Goal: Task Accomplishment & Management: Use online tool/utility

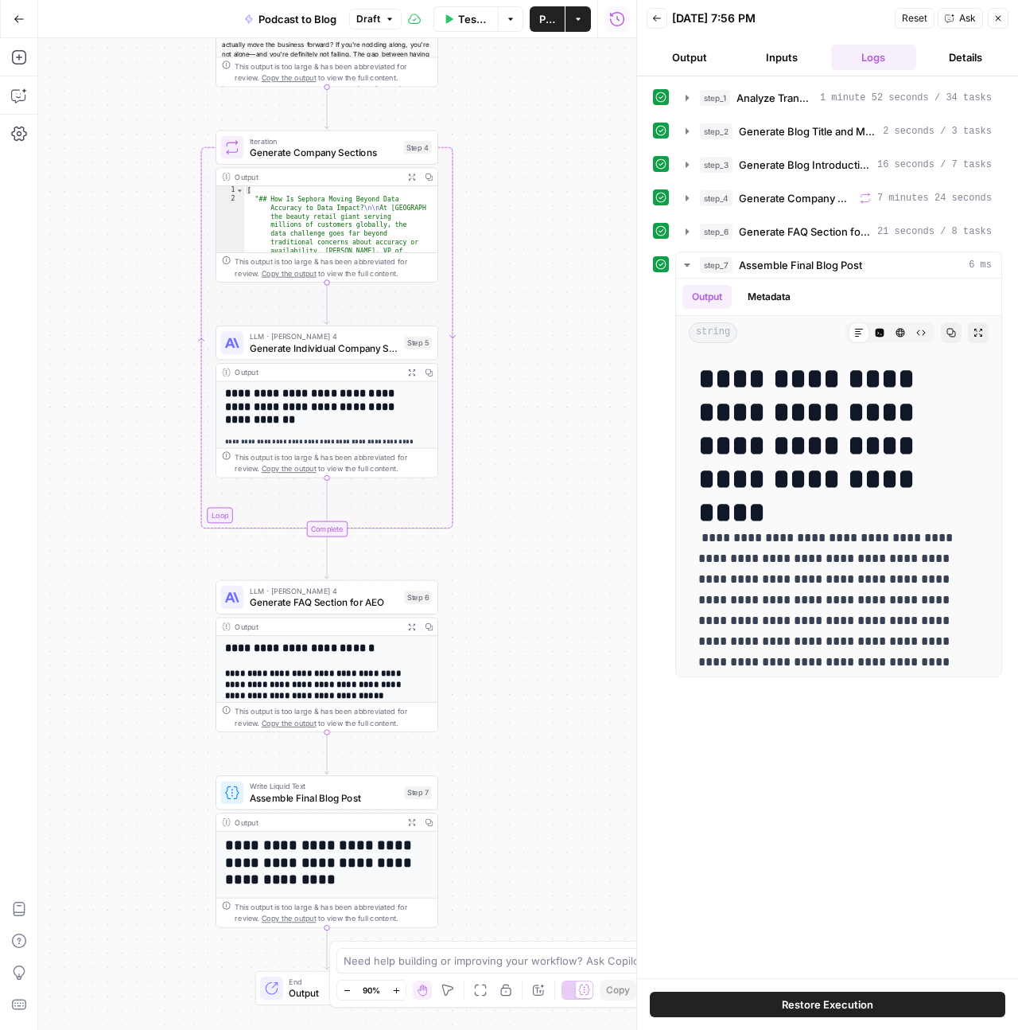
scroll to position [2824, 0]
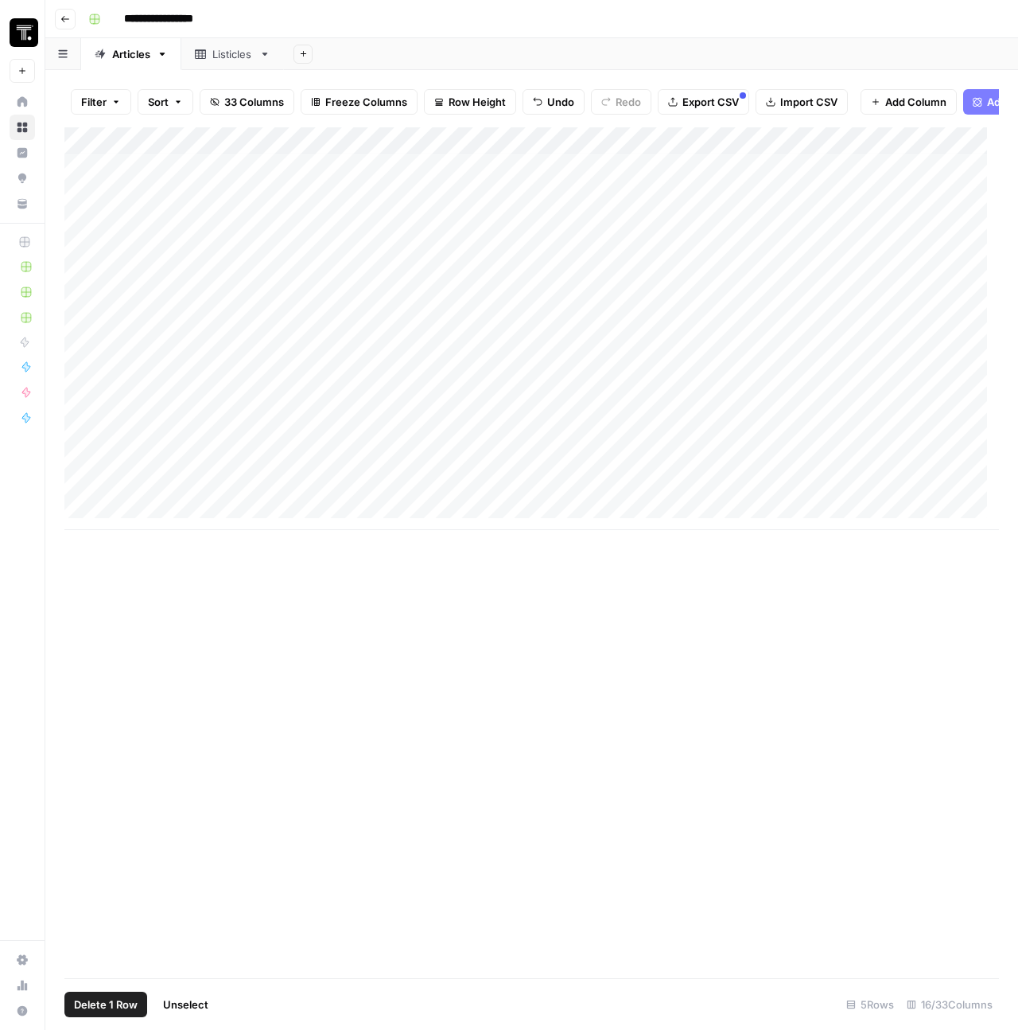
scroll to position [12, 0]
click at [681, 466] on div "Add Column" at bounding box center [531, 328] width 935 height 403
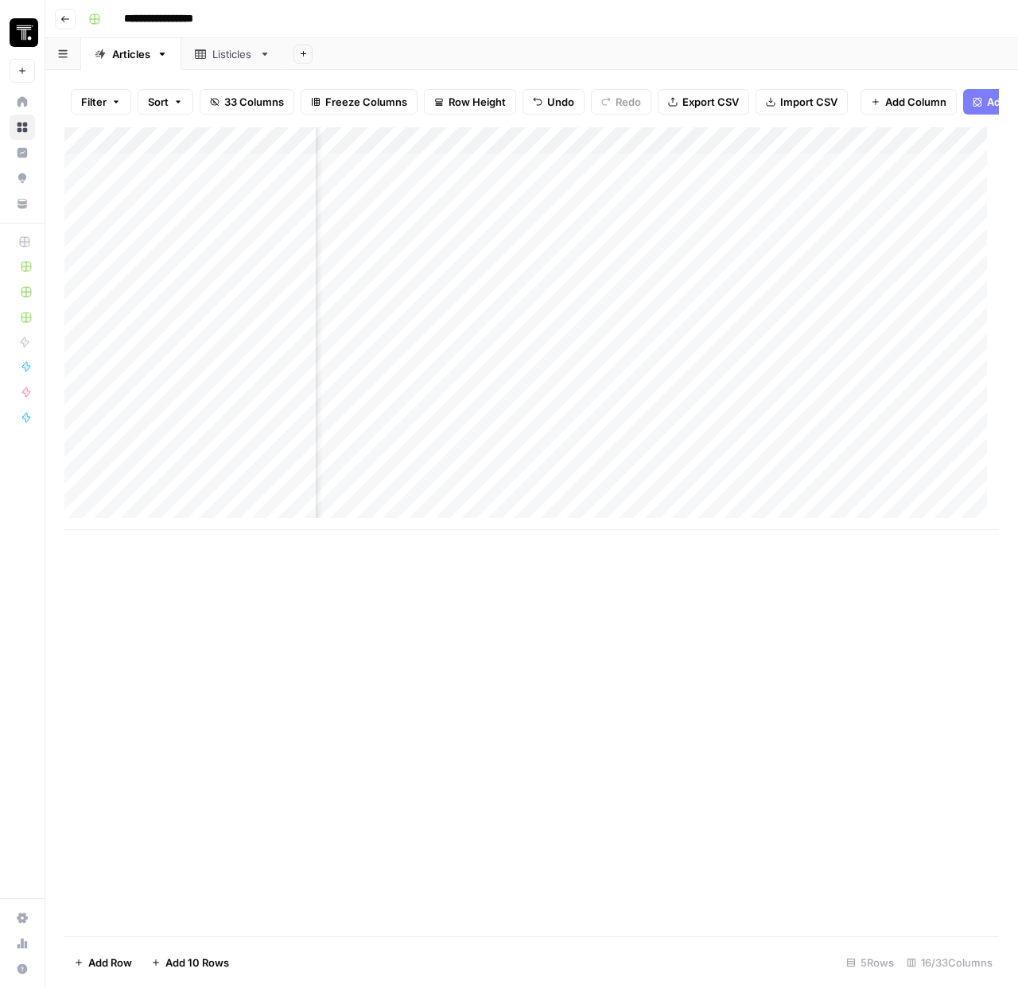
scroll to position [0, 1547]
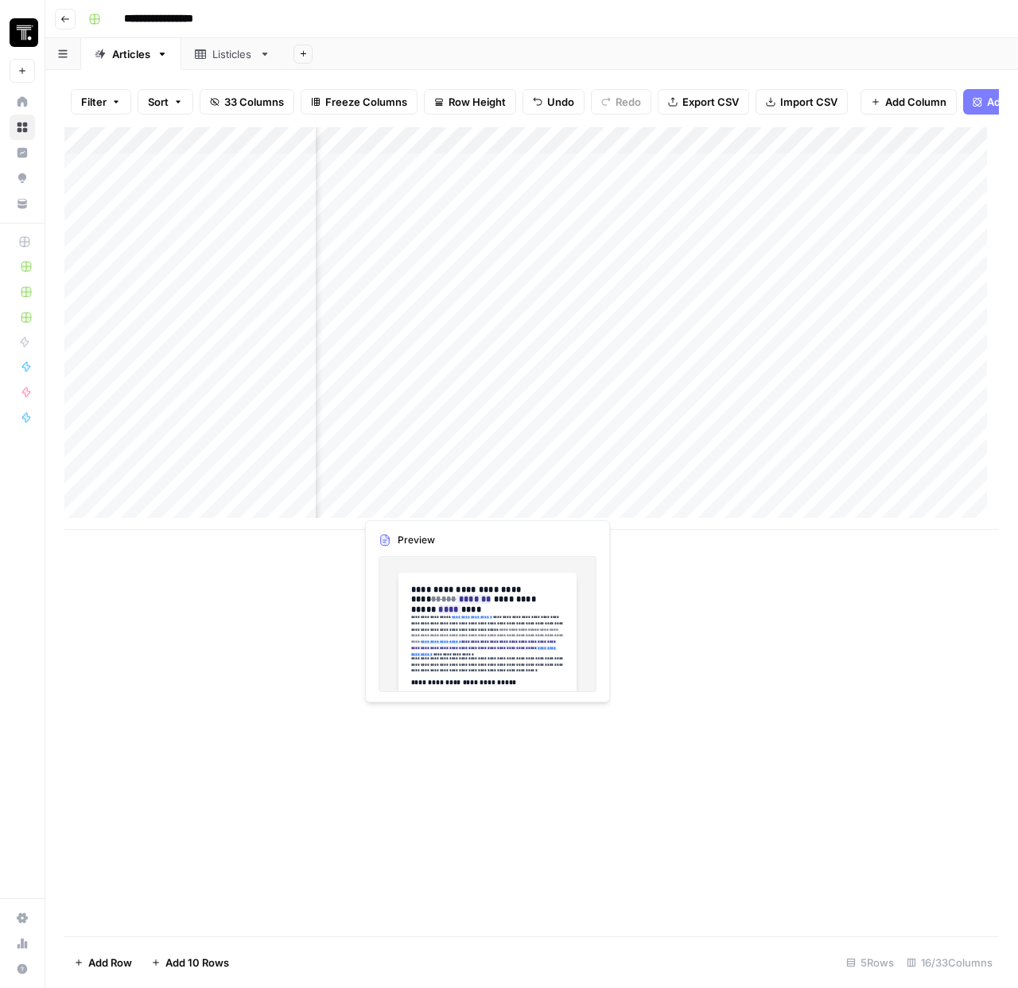
click at [484, 469] on div "Add Column" at bounding box center [531, 328] width 935 height 403
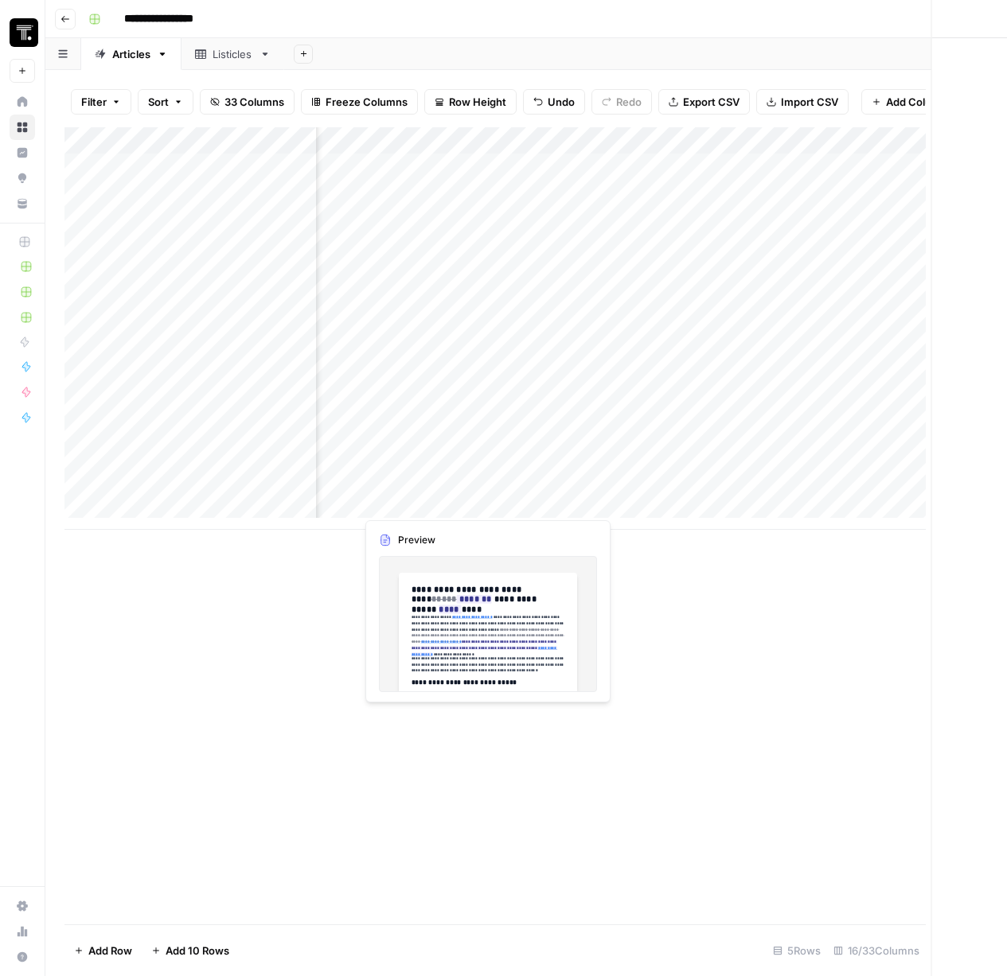
click at [484, 469] on div at bounding box center [473, 480] width 236 height 72
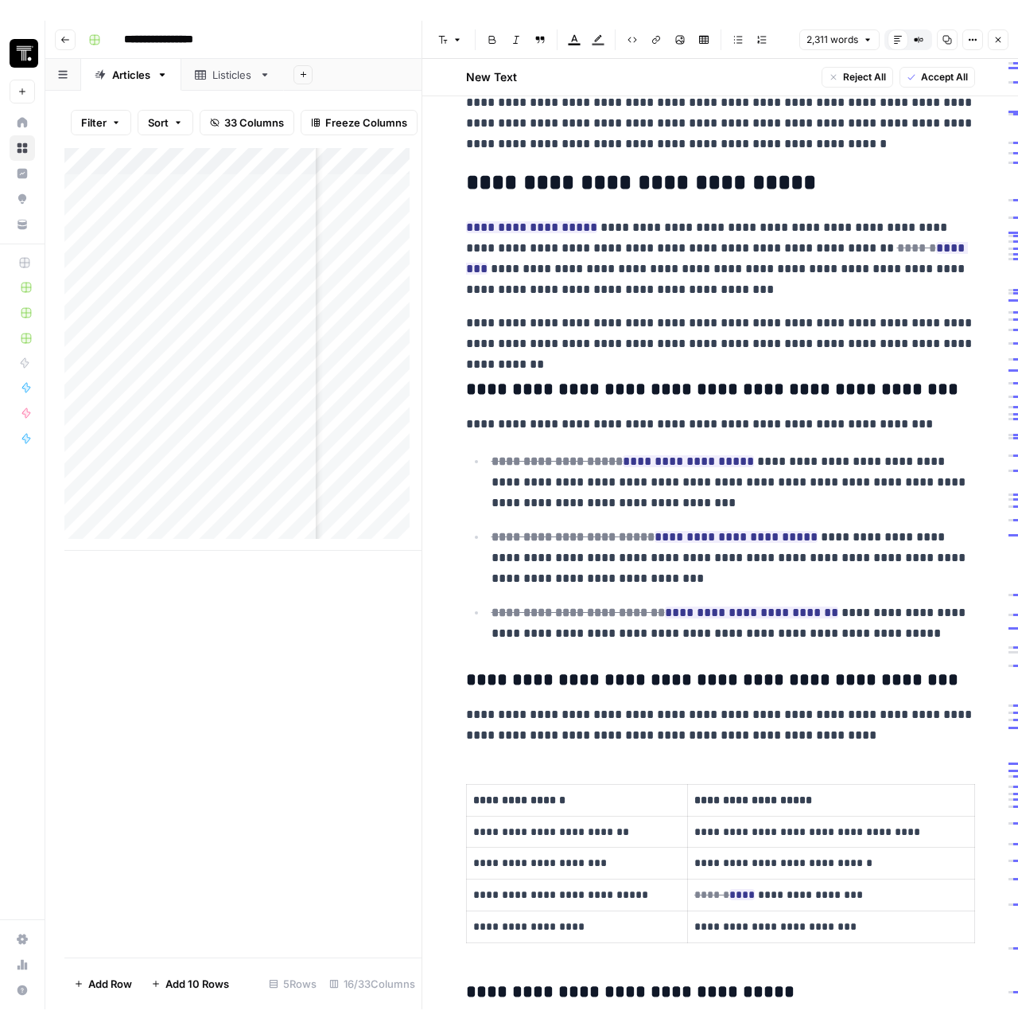
scroll to position [616, 0]
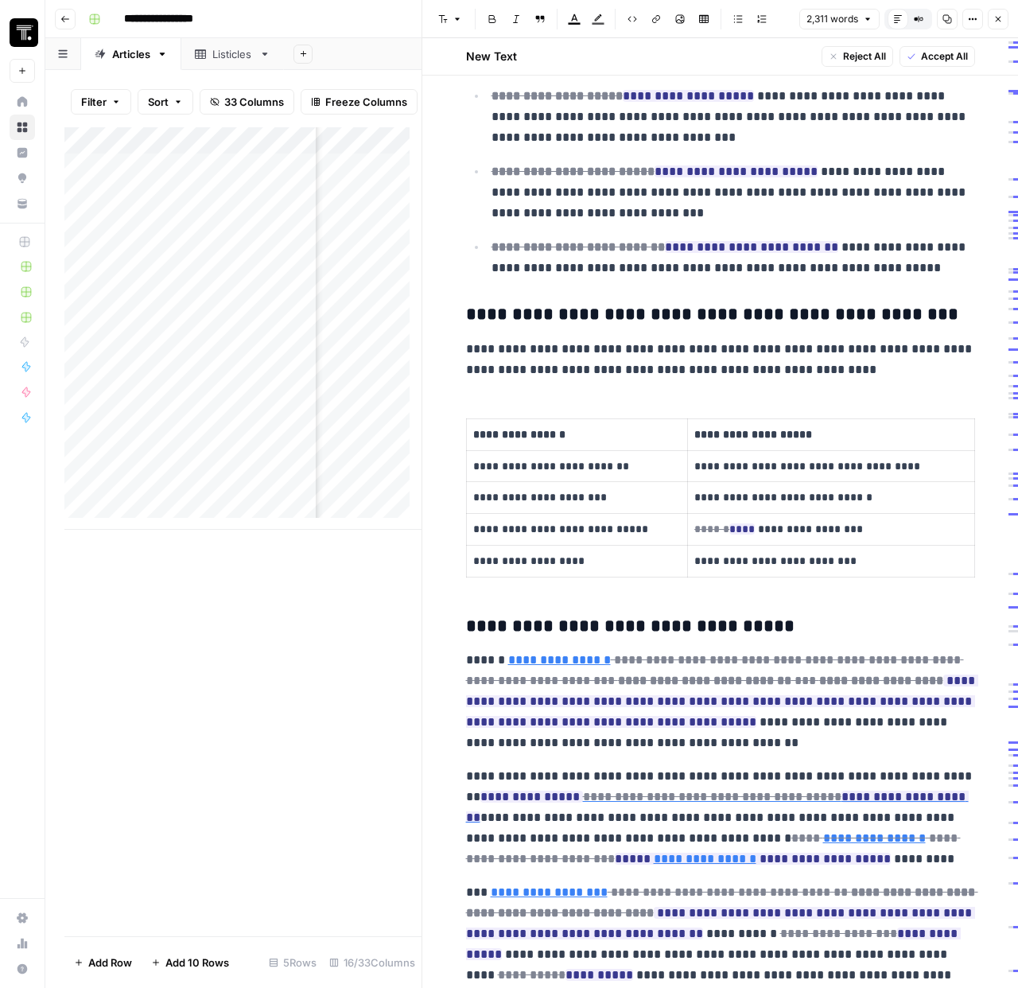
click at [999, 24] on button "Close" at bounding box center [998, 19] width 21 height 21
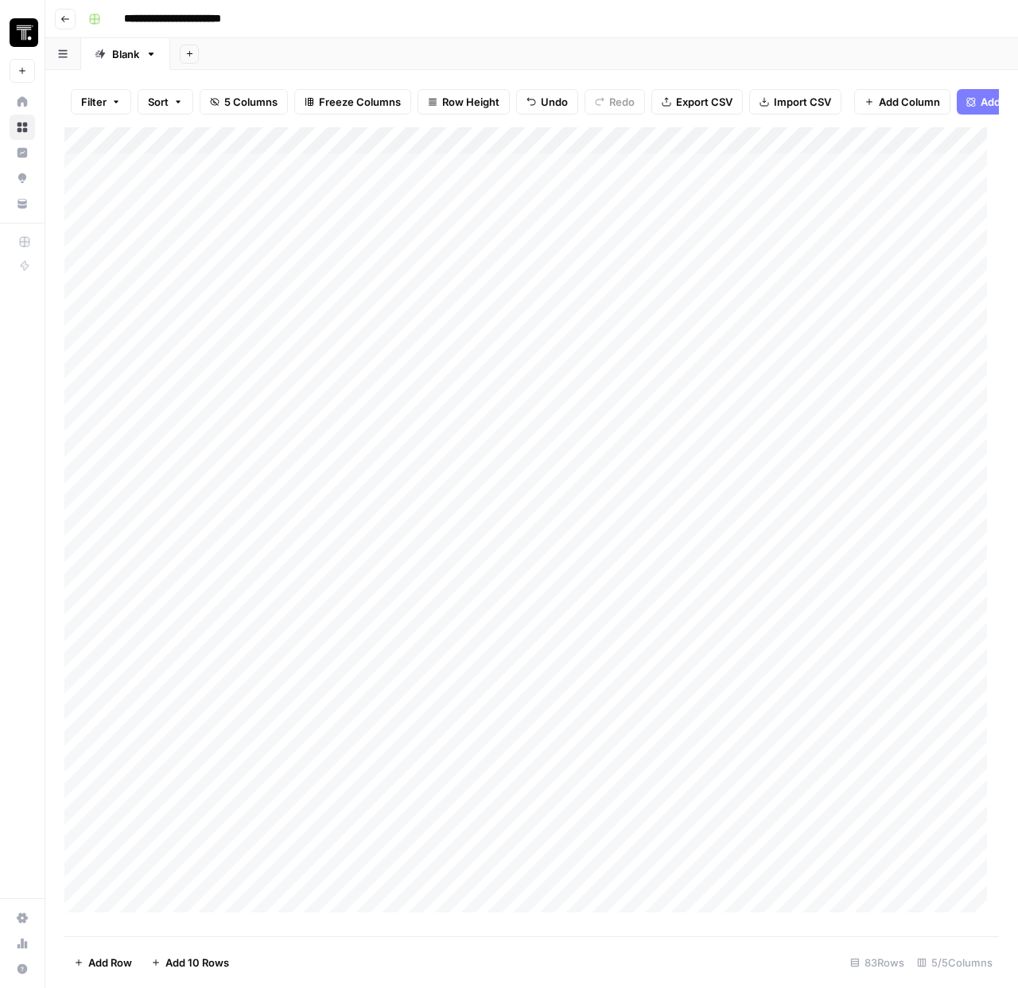
click at [240, 210] on div "Add Column" at bounding box center [531, 525] width 935 height 797
click at [441, 209] on div "Add Column" at bounding box center [531, 525] width 935 height 797
click at [603, 211] on div "Add Column" at bounding box center [531, 525] width 935 height 797
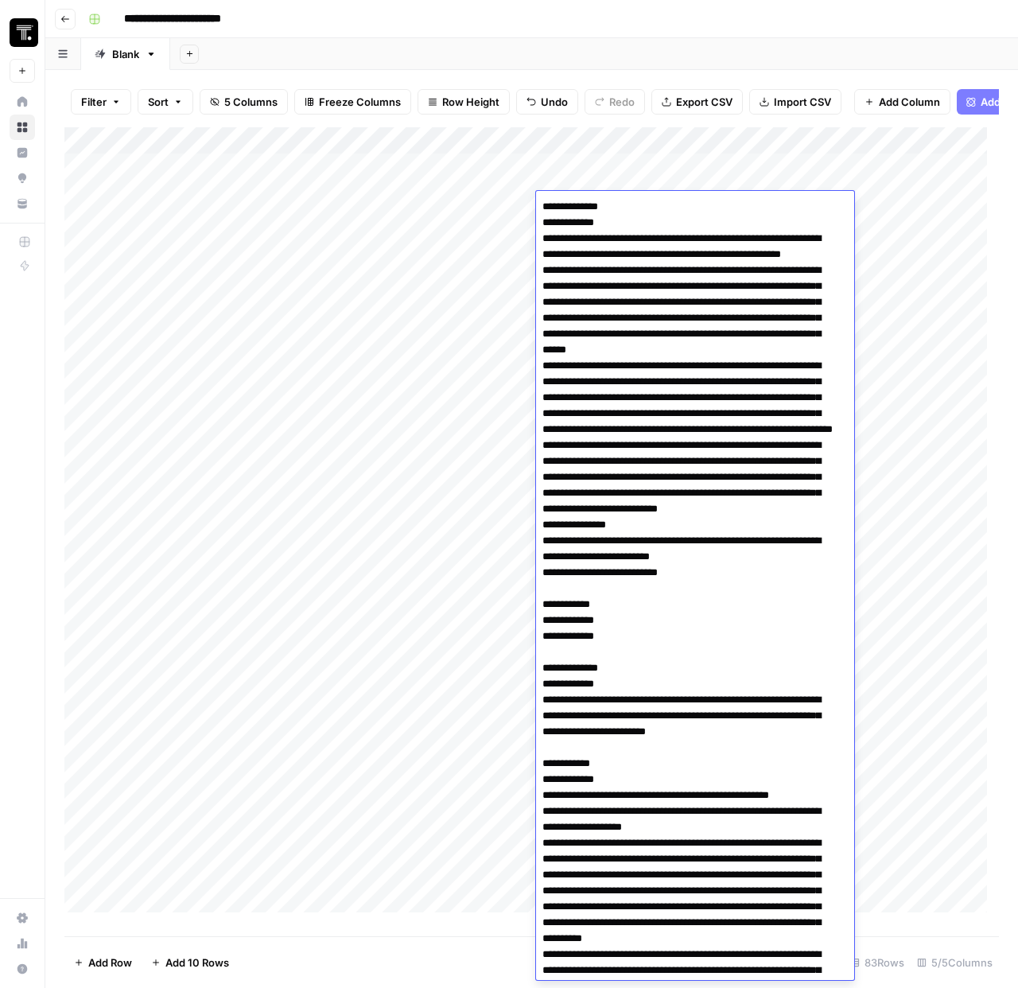
click at [462, 397] on div "Add Column" at bounding box center [531, 525] width 935 height 797
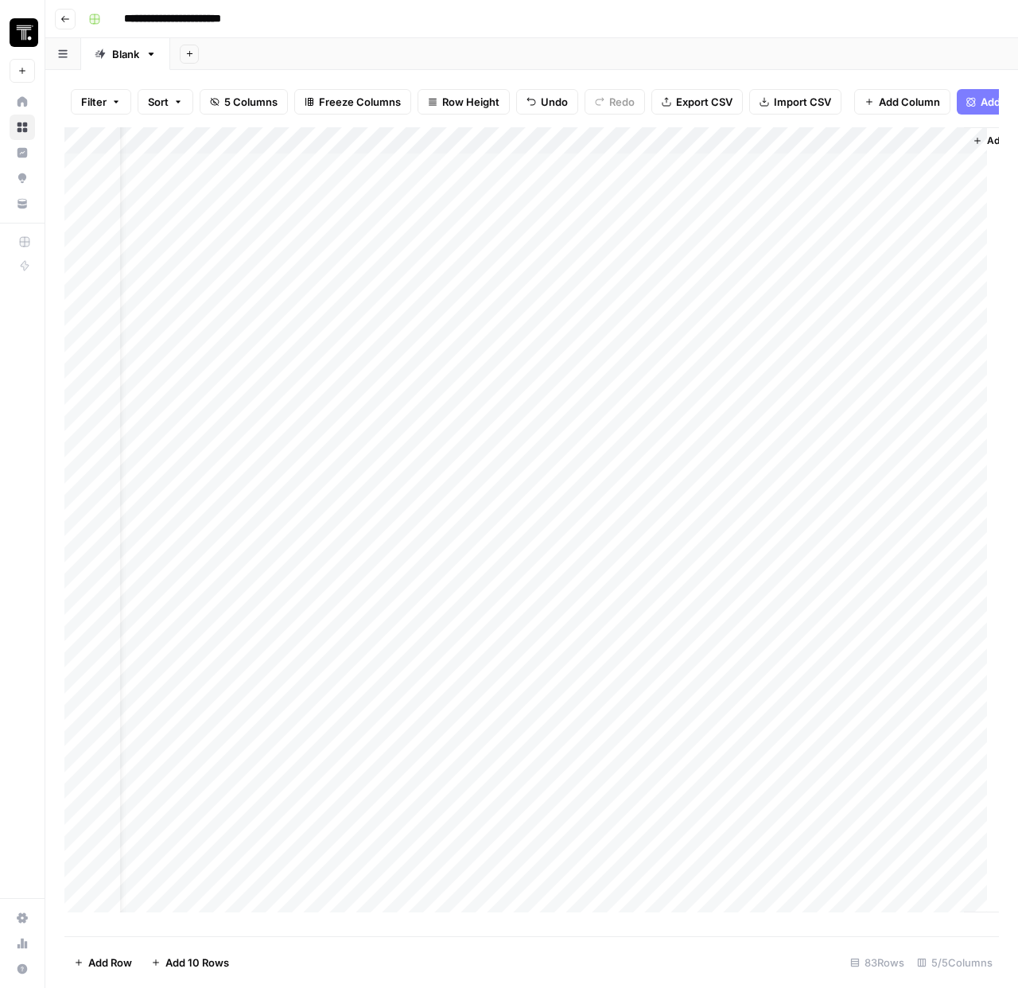
scroll to position [0, 198]
click at [787, 228] on div "Add Column" at bounding box center [531, 525] width 935 height 797
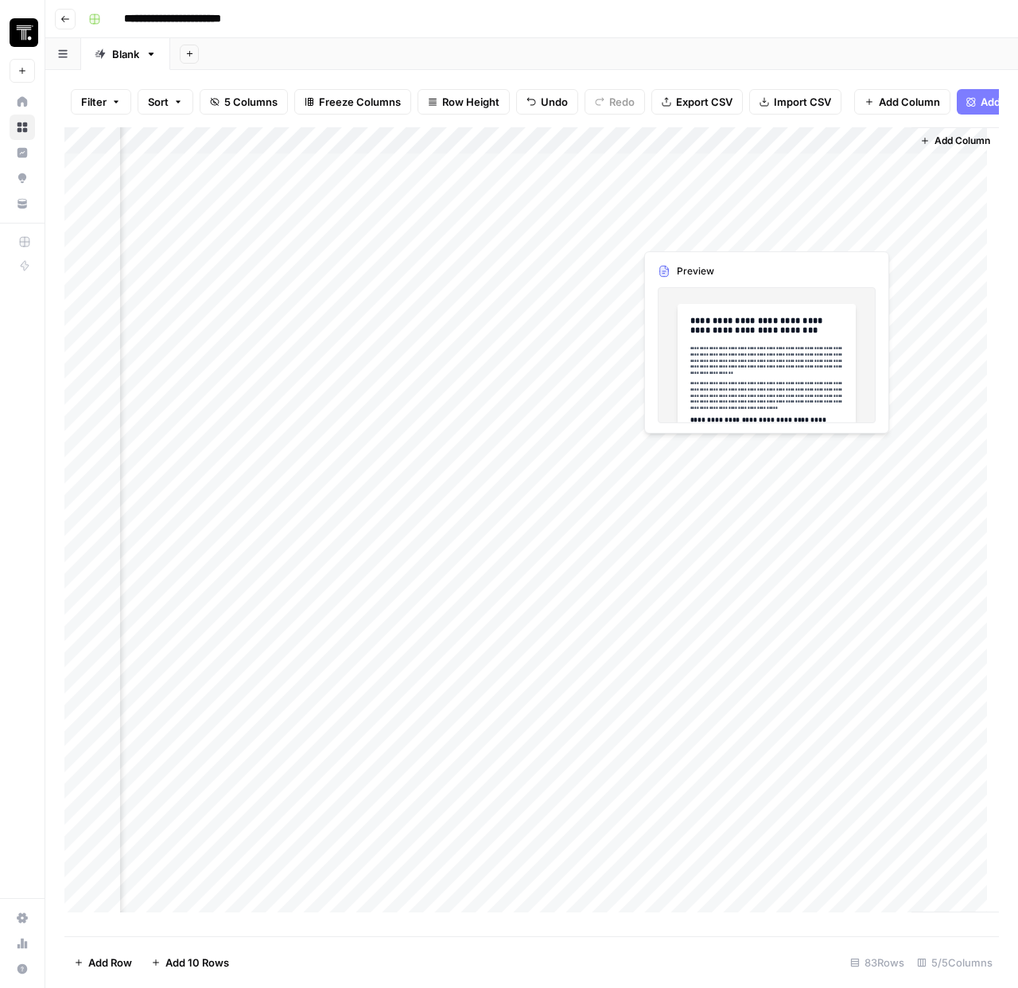
click at [787, 228] on div "Add Column" at bounding box center [531, 525] width 935 height 797
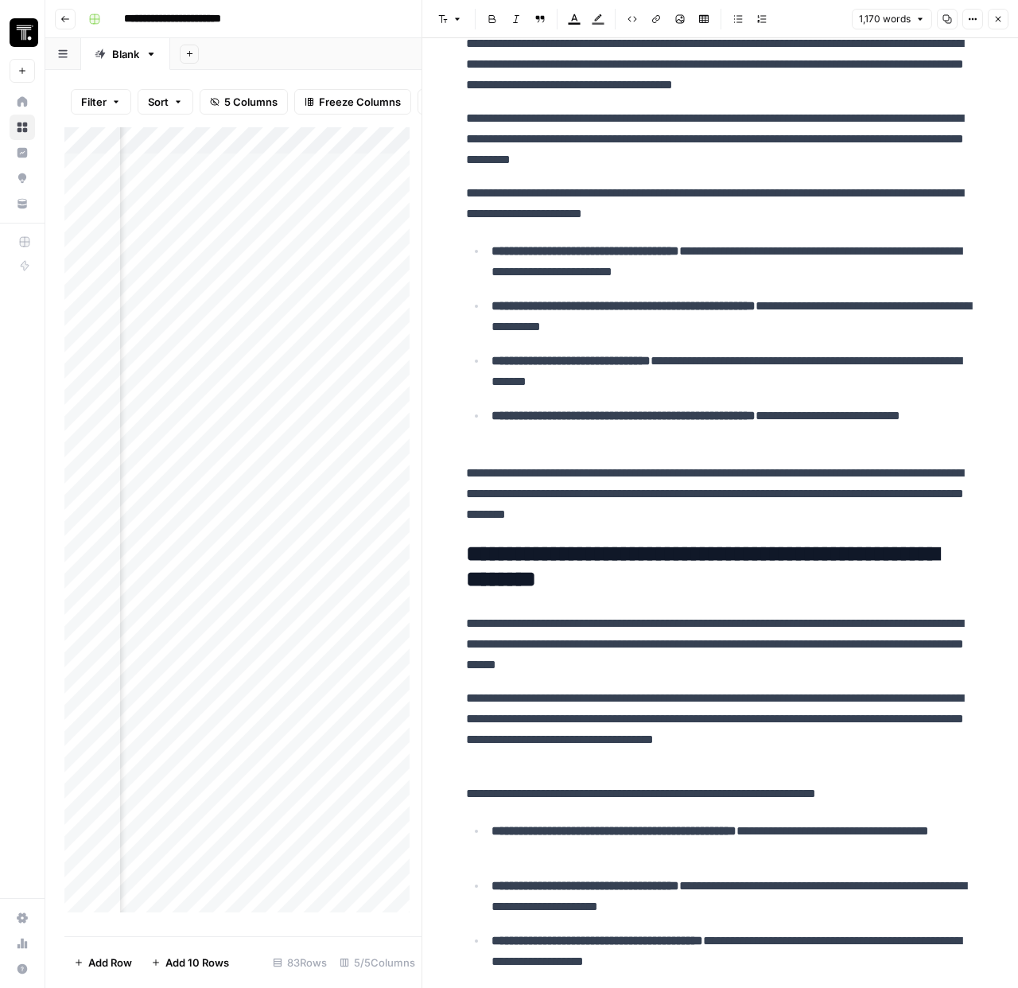
scroll to position [499, 0]
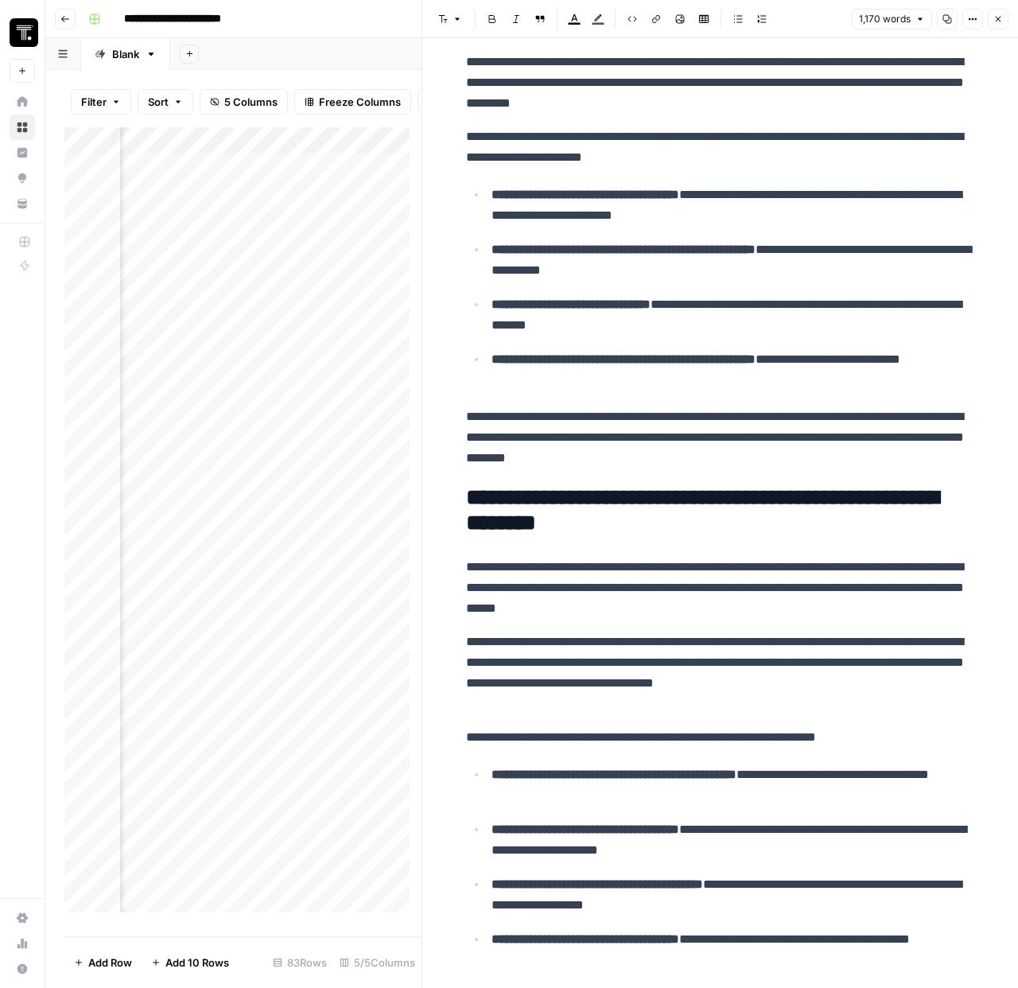
click at [998, 25] on button "Close" at bounding box center [998, 19] width 21 height 21
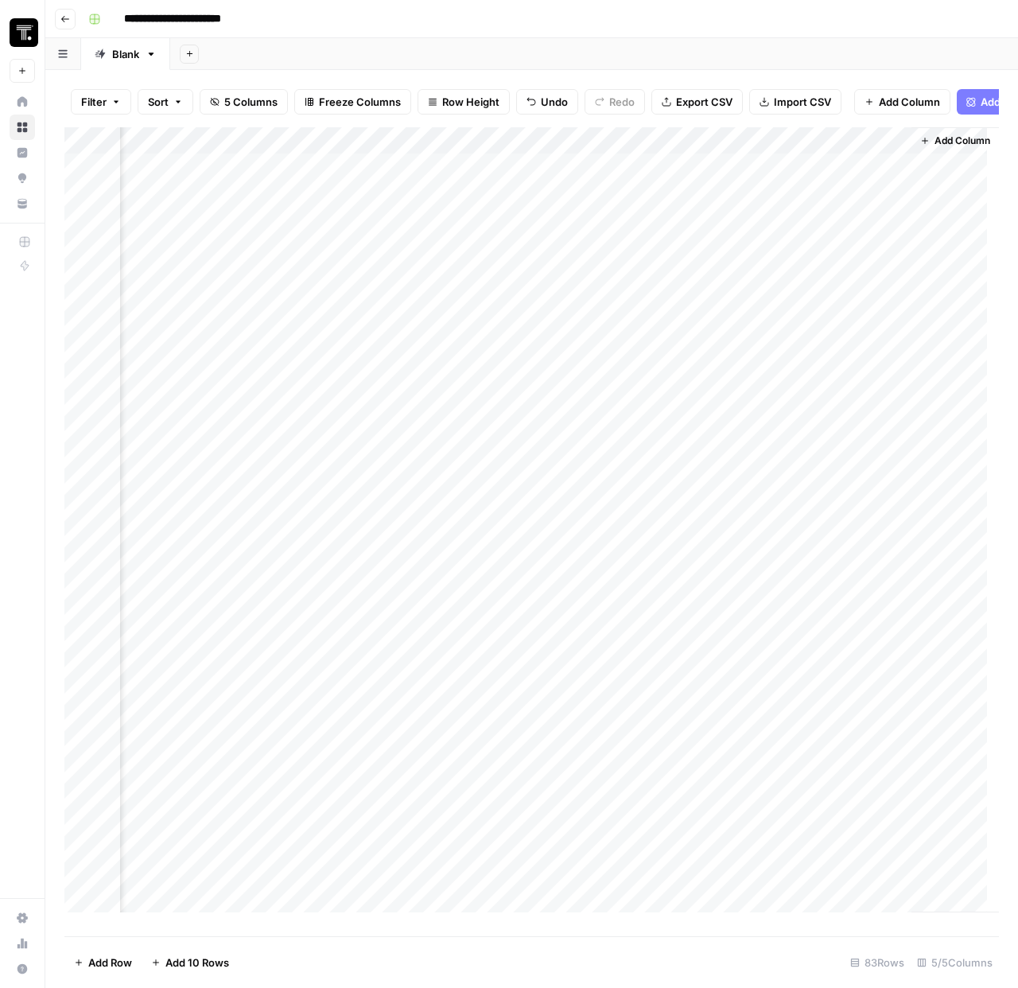
scroll to position [0, 179]
click at [442, 232] on div "Add Column" at bounding box center [531, 525] width 935 height 797
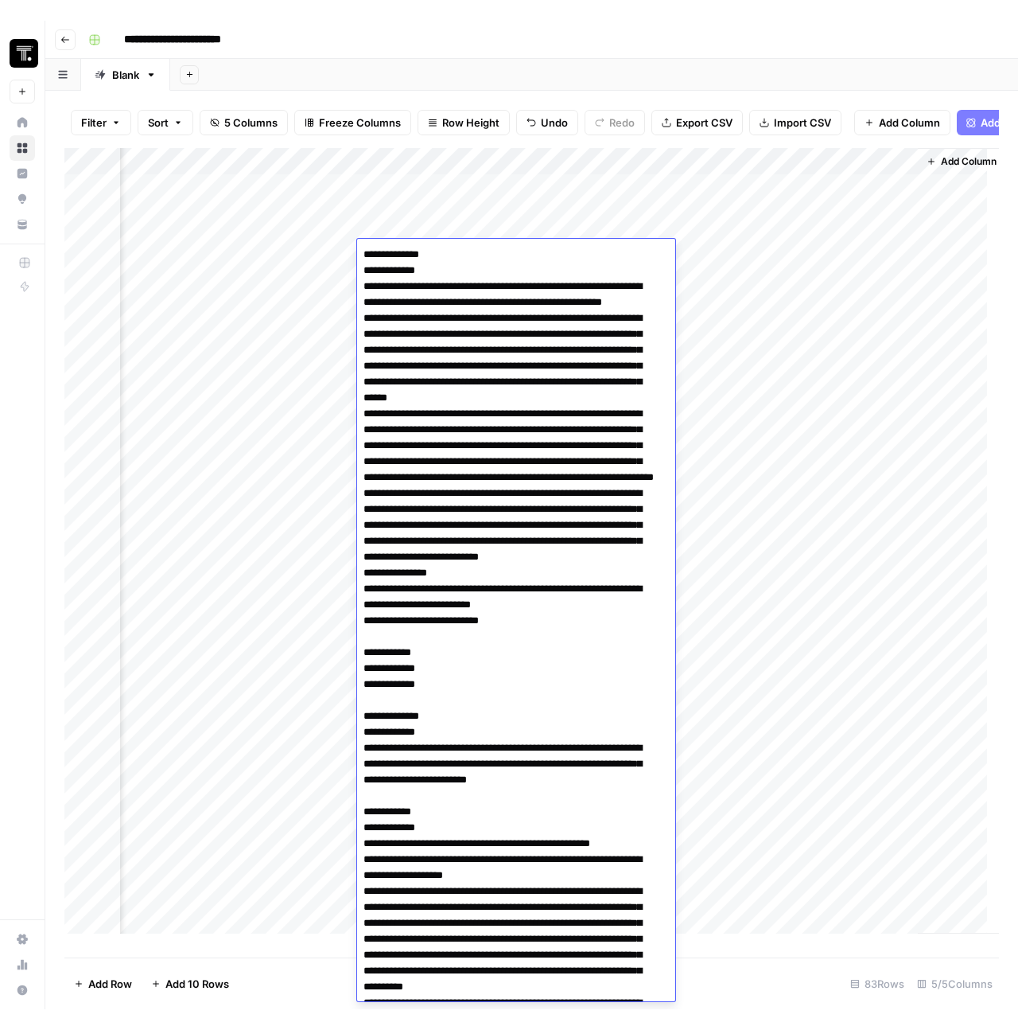
scroll to position [2463, 0]
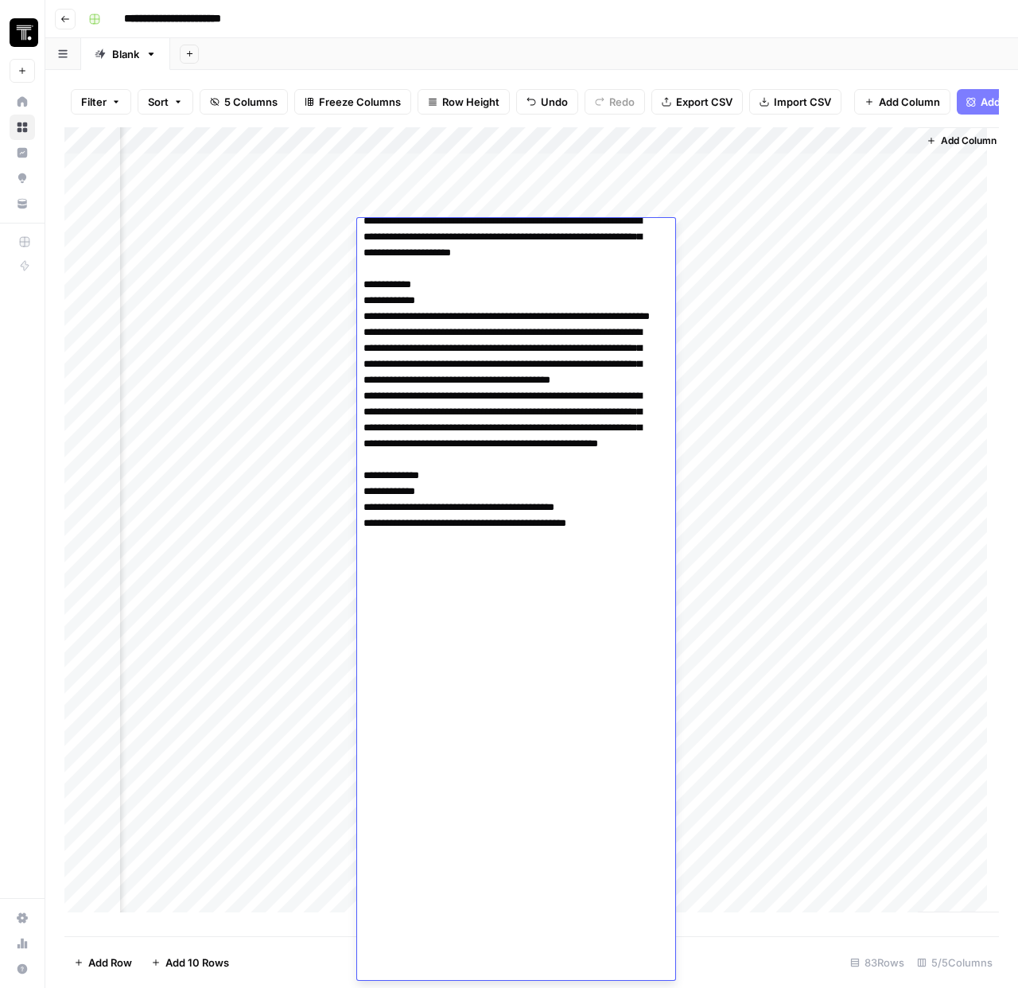
click at [311, 285] on div "Add Column" at bounding box center [531, 525] width 935 height 797
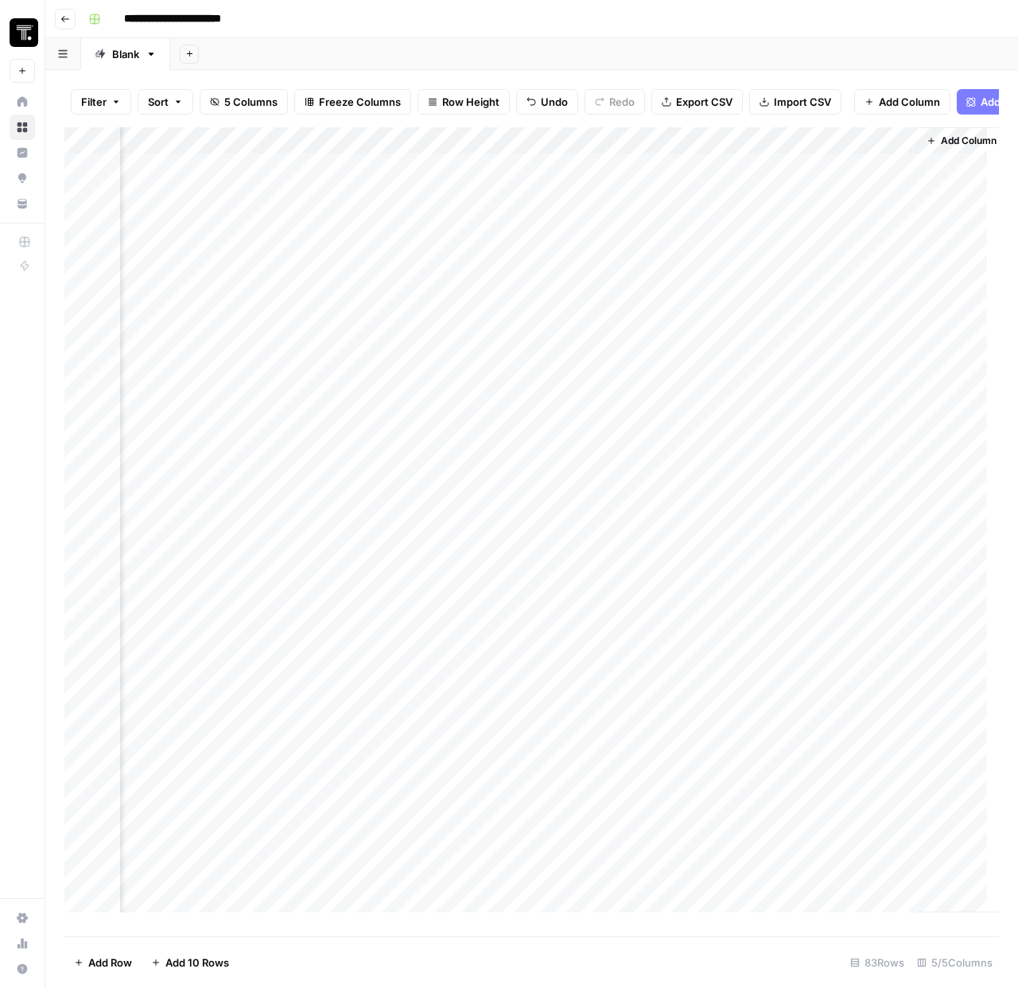
click at [319, 261] on div "Add Column" at bounding box center [531, 525] width 935 height 797
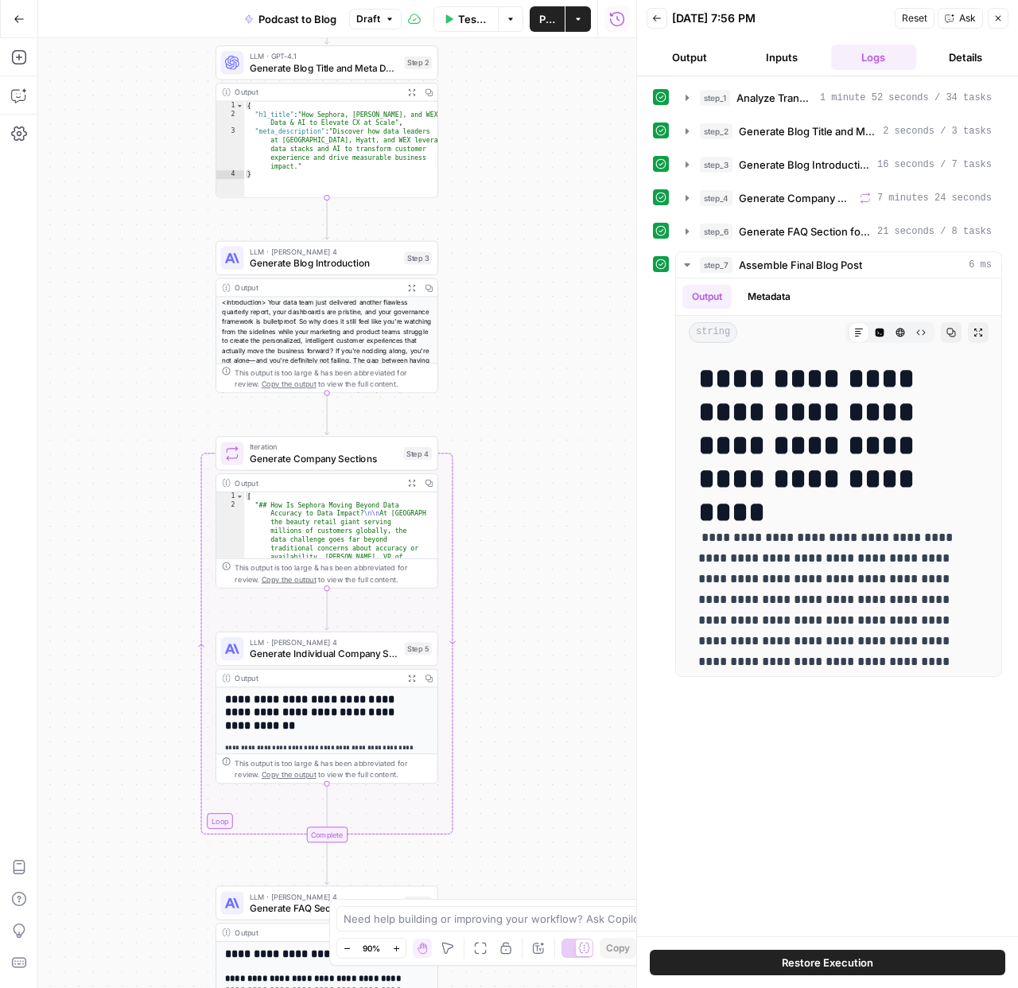
scroll to position [2824, 0]
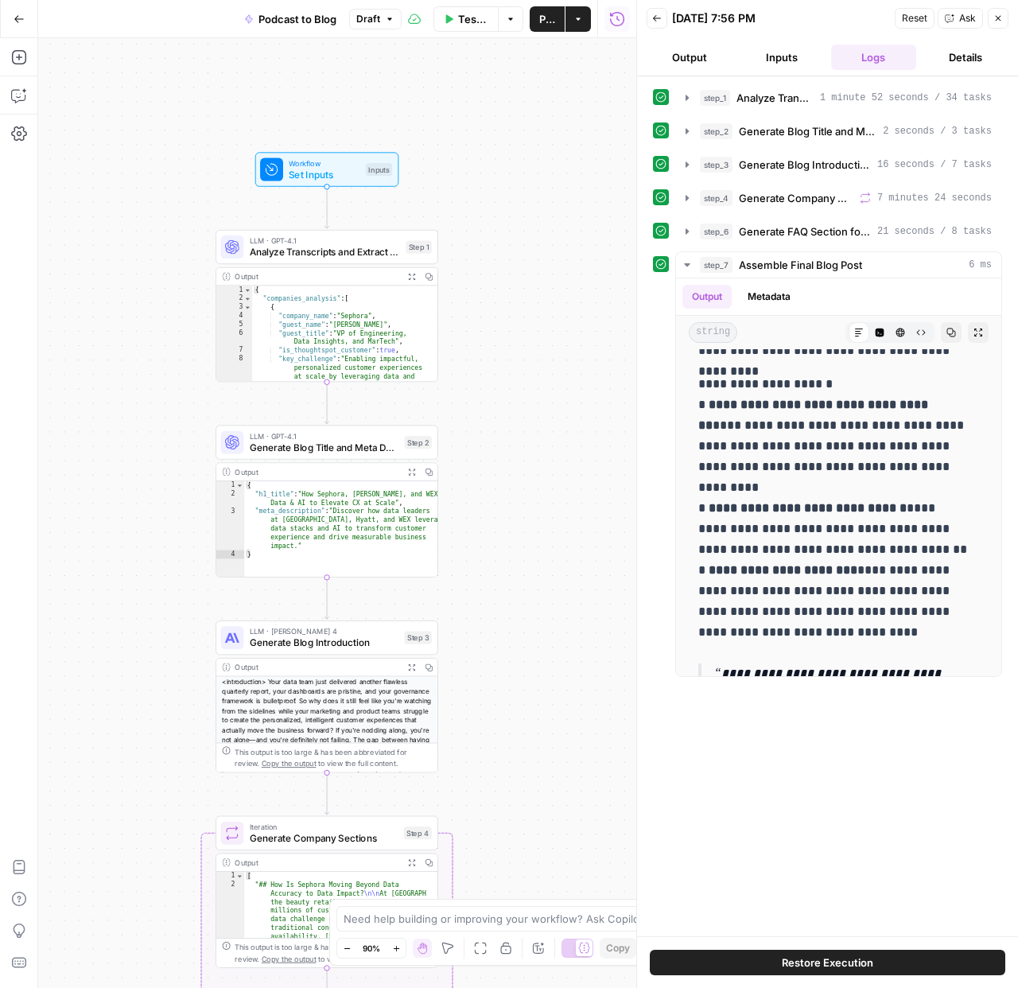
click at [402, 950] on button "Zoom In" at bounding box center [396, 948] width 19 height 19
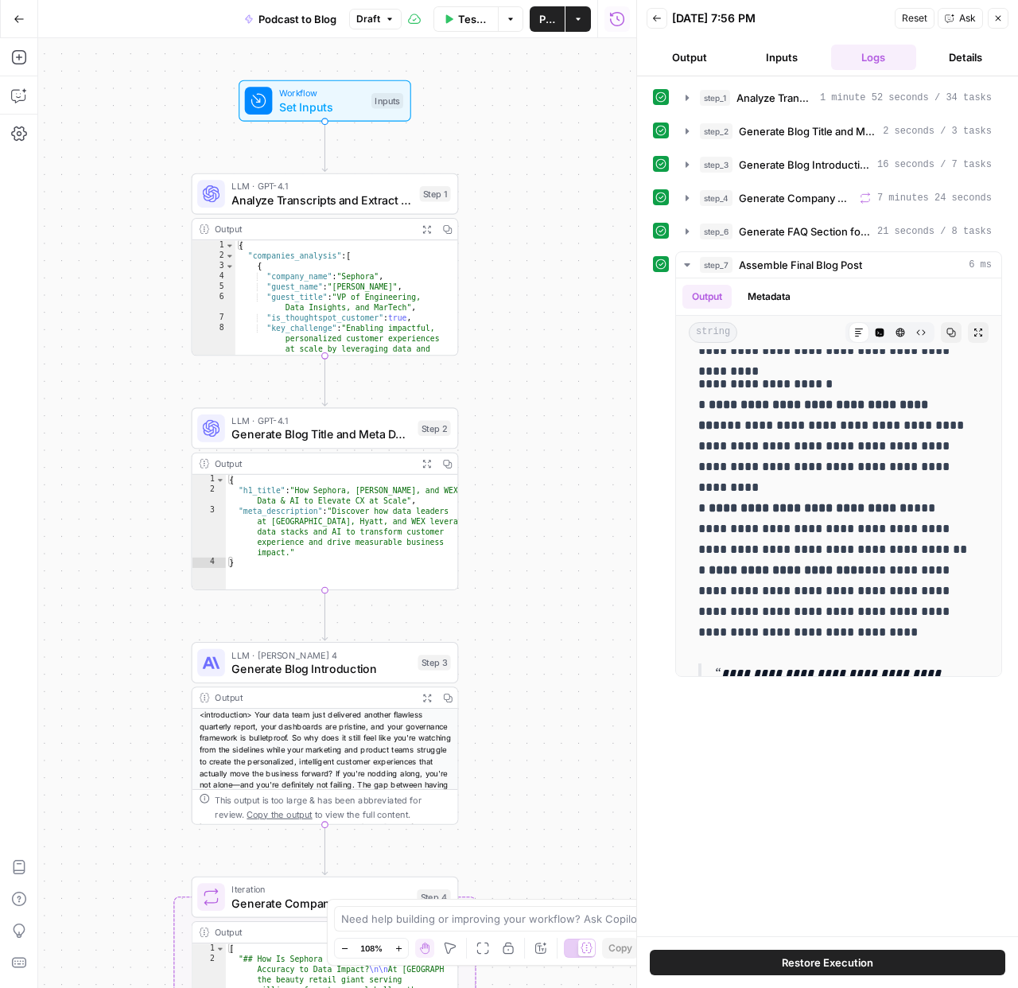
click at [402, 950] on button "Zoom In" at bounding box center [398, 948] width 19 height 19
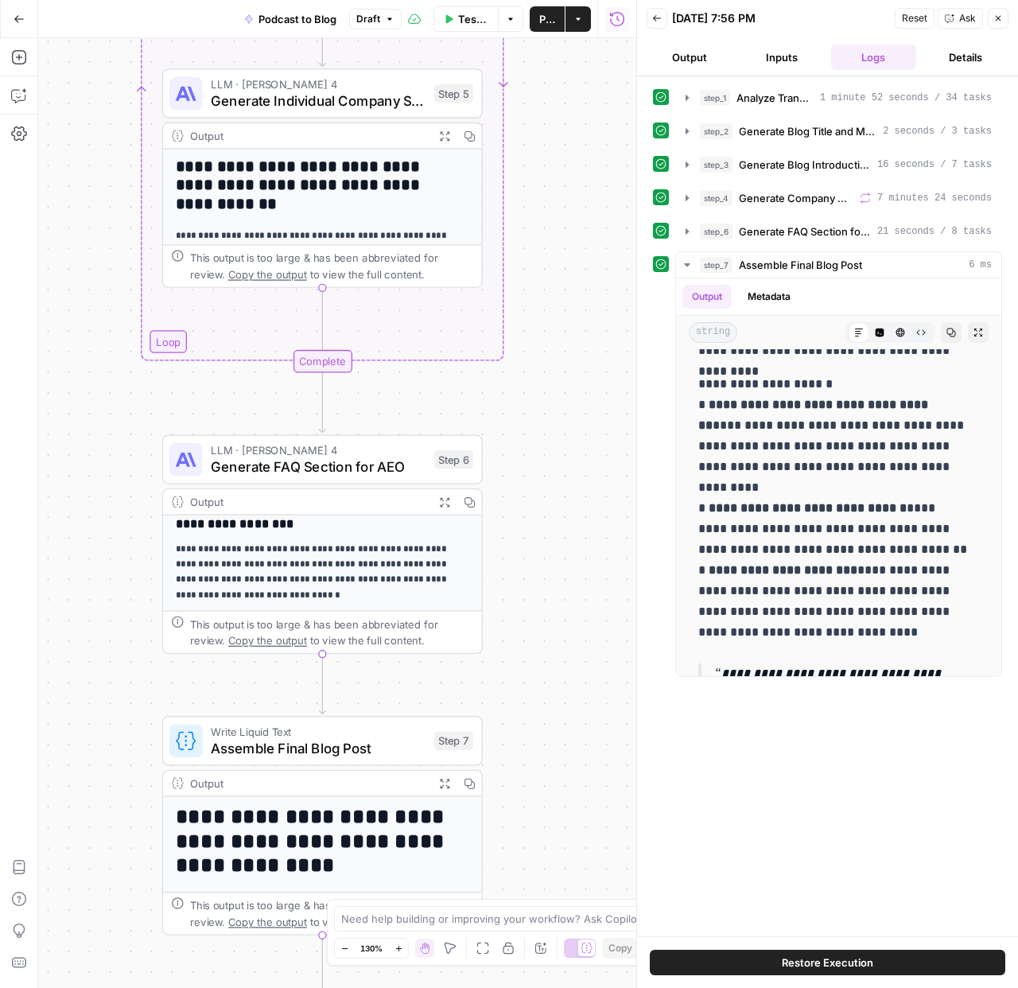
scroll to position [3, 0]
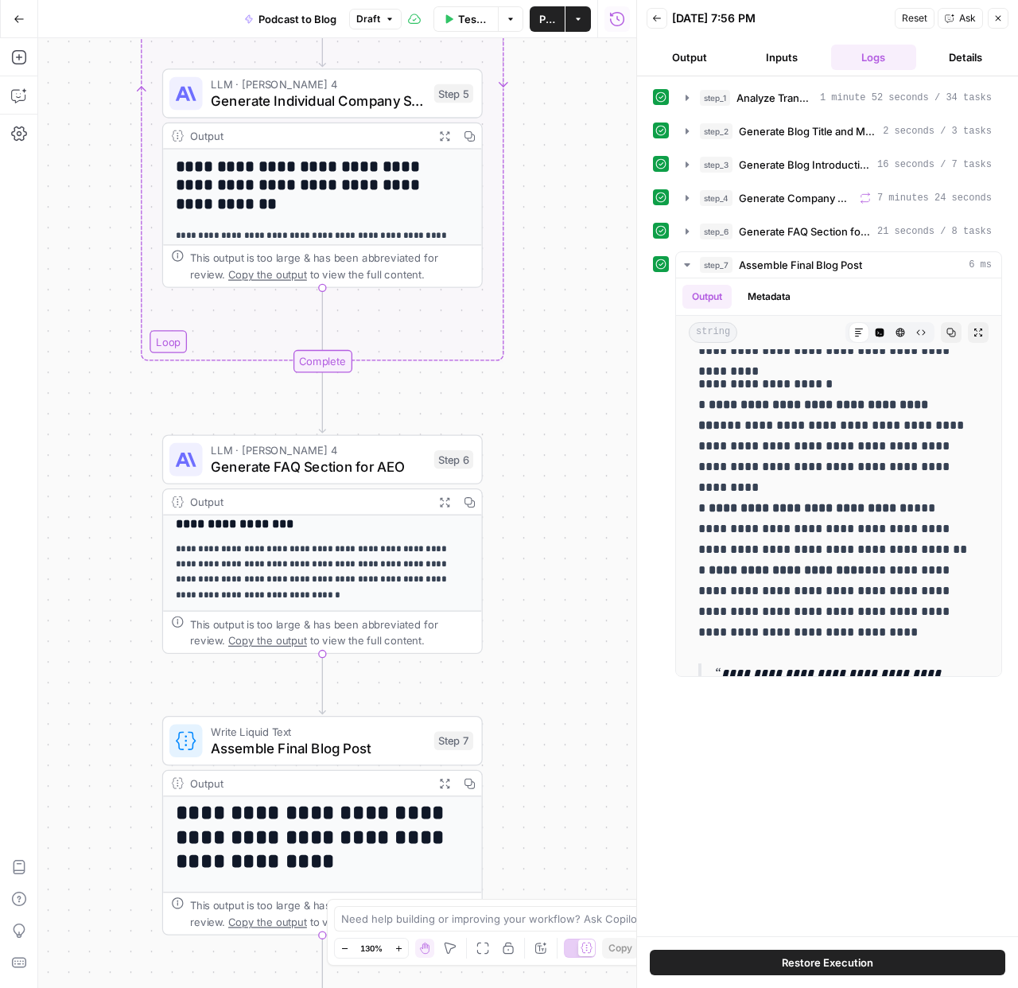
click at [288, 815] on h1 "**********" at bounding box center [315, 837] width 278 height 73
click at [304, 777] on div "Output" at bounding box center [308, 783] width 236 height 17
click at [333, 749] on span "Assemble Final Blog Post" at bounding box center [318, 748] width 215 height 21
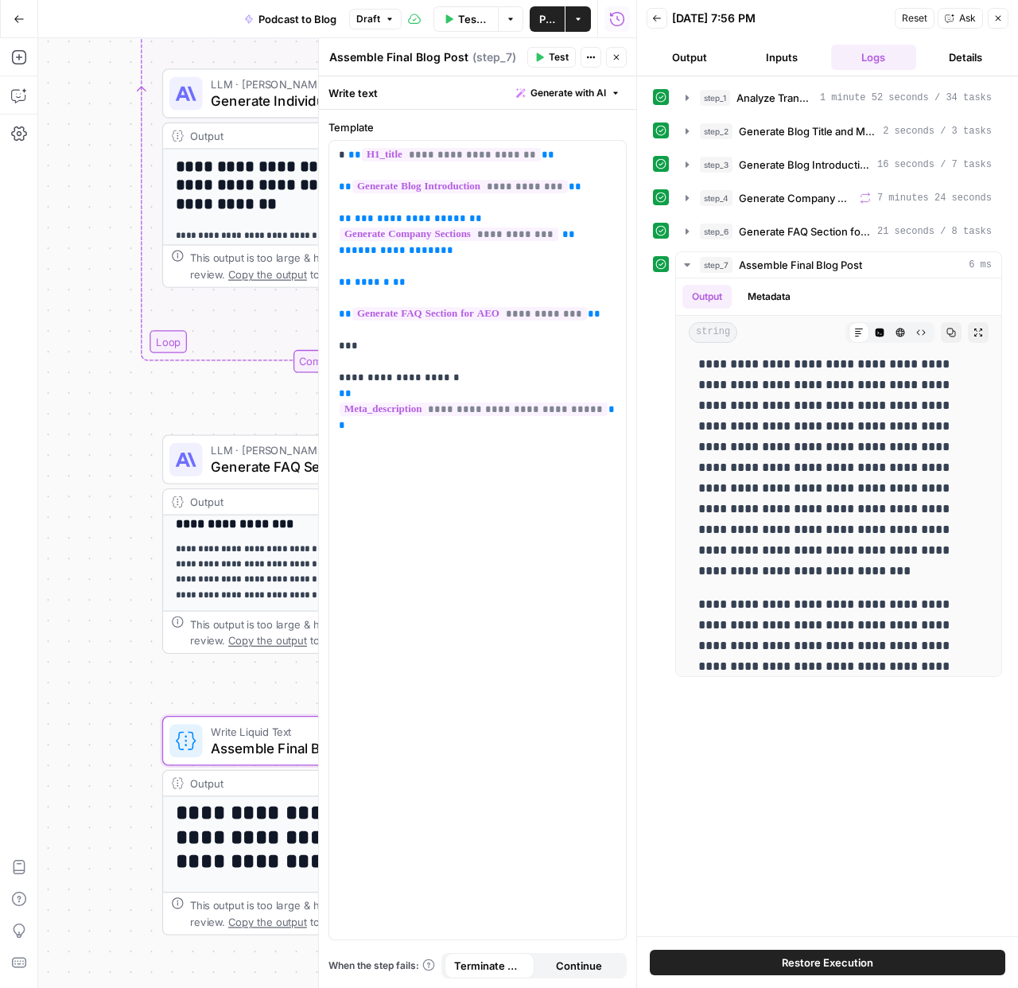
scroll to position [0, 0]
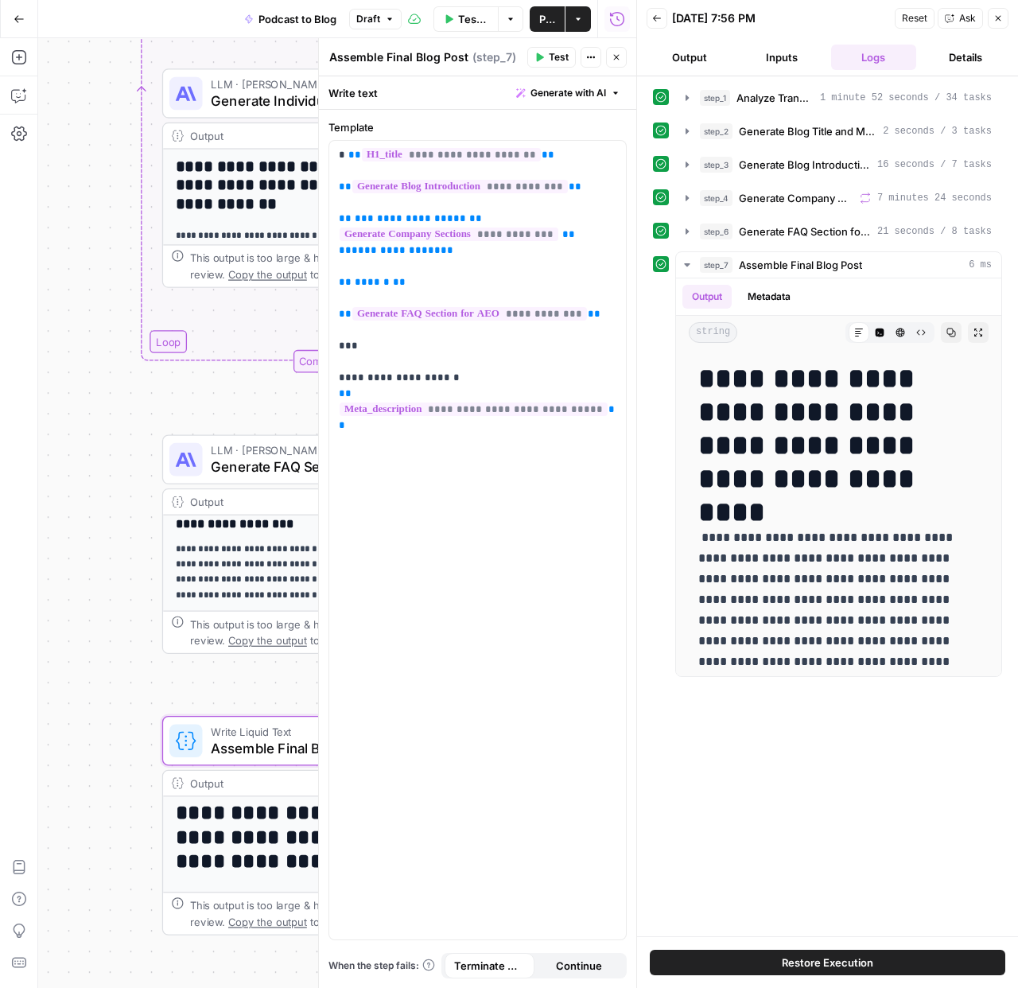
click at [622, 56] on button "Close" at bounding box center [616, 57] width 21 height 21
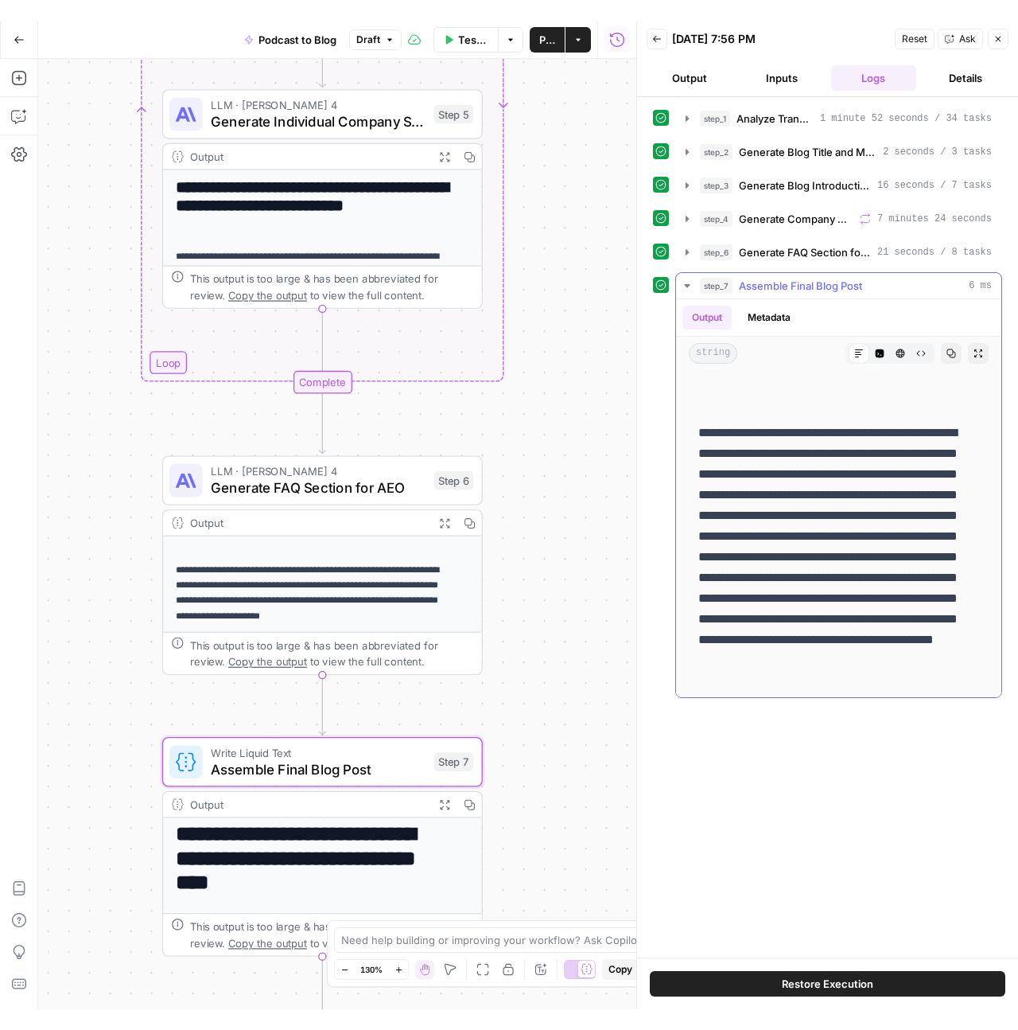
scroll to position [204, 0]
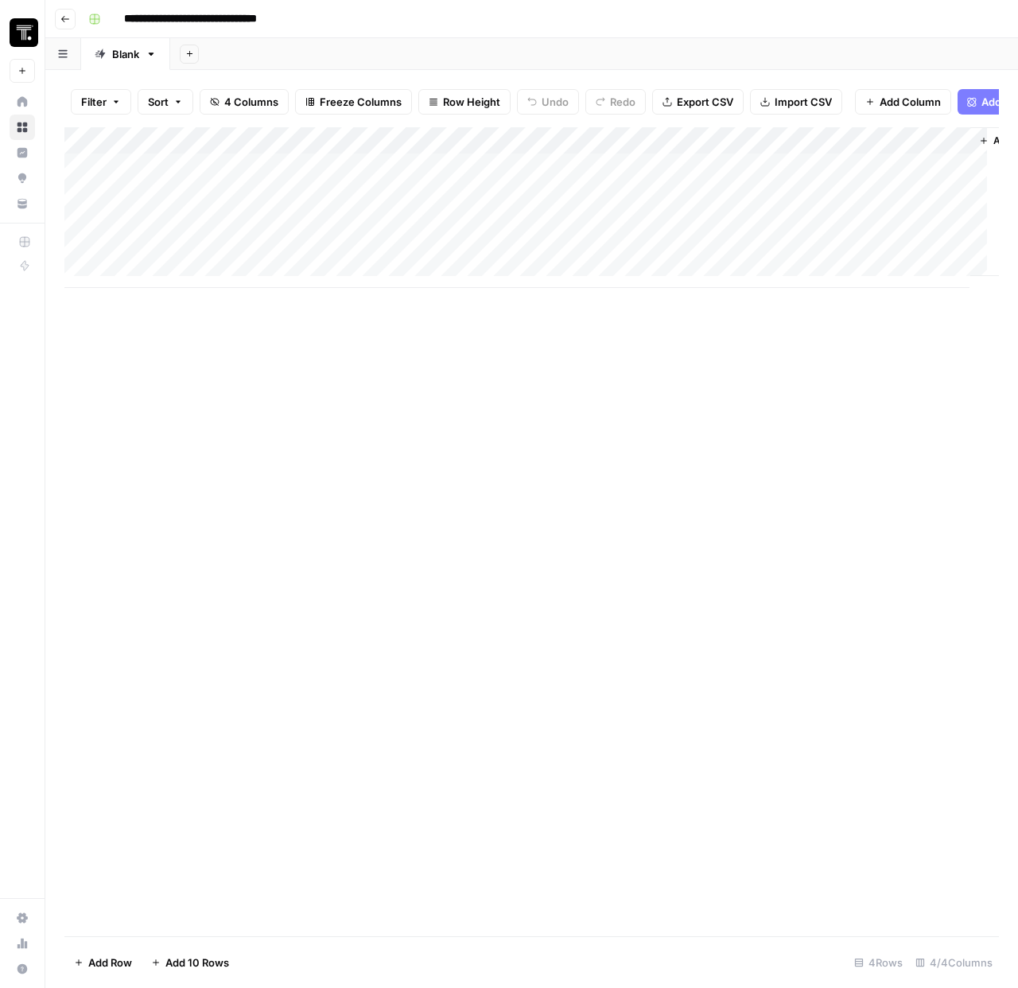
click at [239, 174] on div "Add Column" at bounding box center [531, 207] width 935 height 161
click at [239, 174] on textarea "********" at bounding box center [246, 180] width 255 height 22
click at [201, 214] on div "Add Column" at bounding box center [531, 207] width 935 height 161
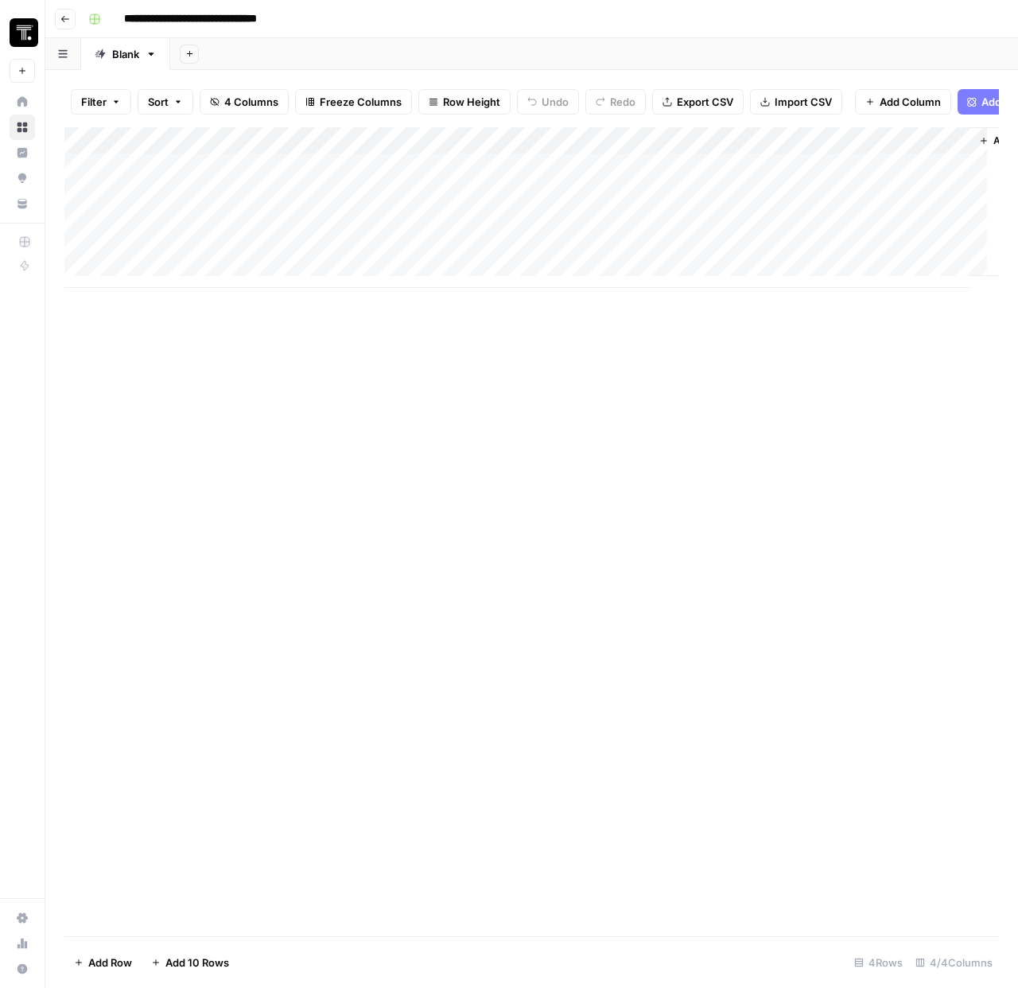
click at [201, 214] on div "Add Column" at bounding box center [531, 207] width 935 height 161
type textarea "********"
click at [430, 201] on div "Add Column" at bounding box center [531, 207] width 935 height 161
click at [500, 181] on div "Add Column" at bounding box center [531, 207] width 935 height 161
click at [496, 178] on div "Add Column" at bounding box center [531, 207] width 935 height 161
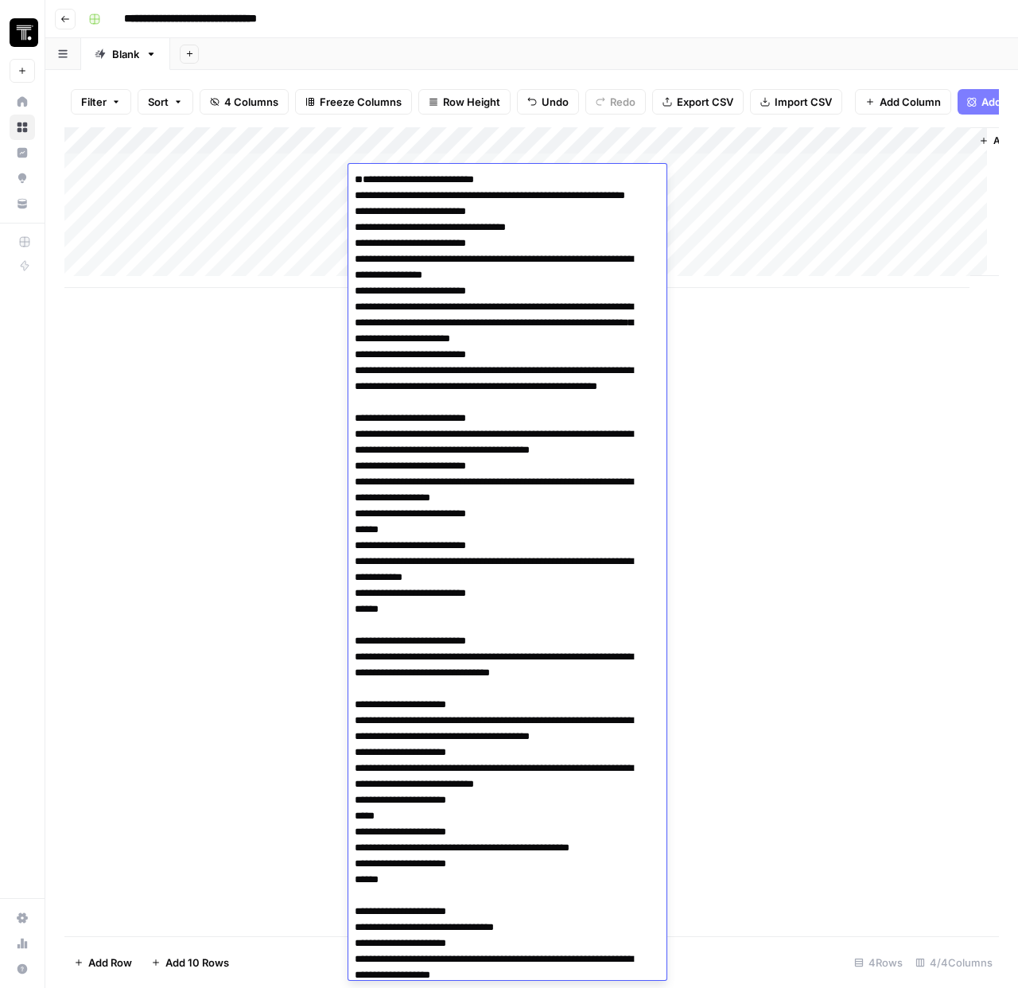
click at [265, 228] on div "Add Column" at bounding box center [531, 207] width 935 height 161
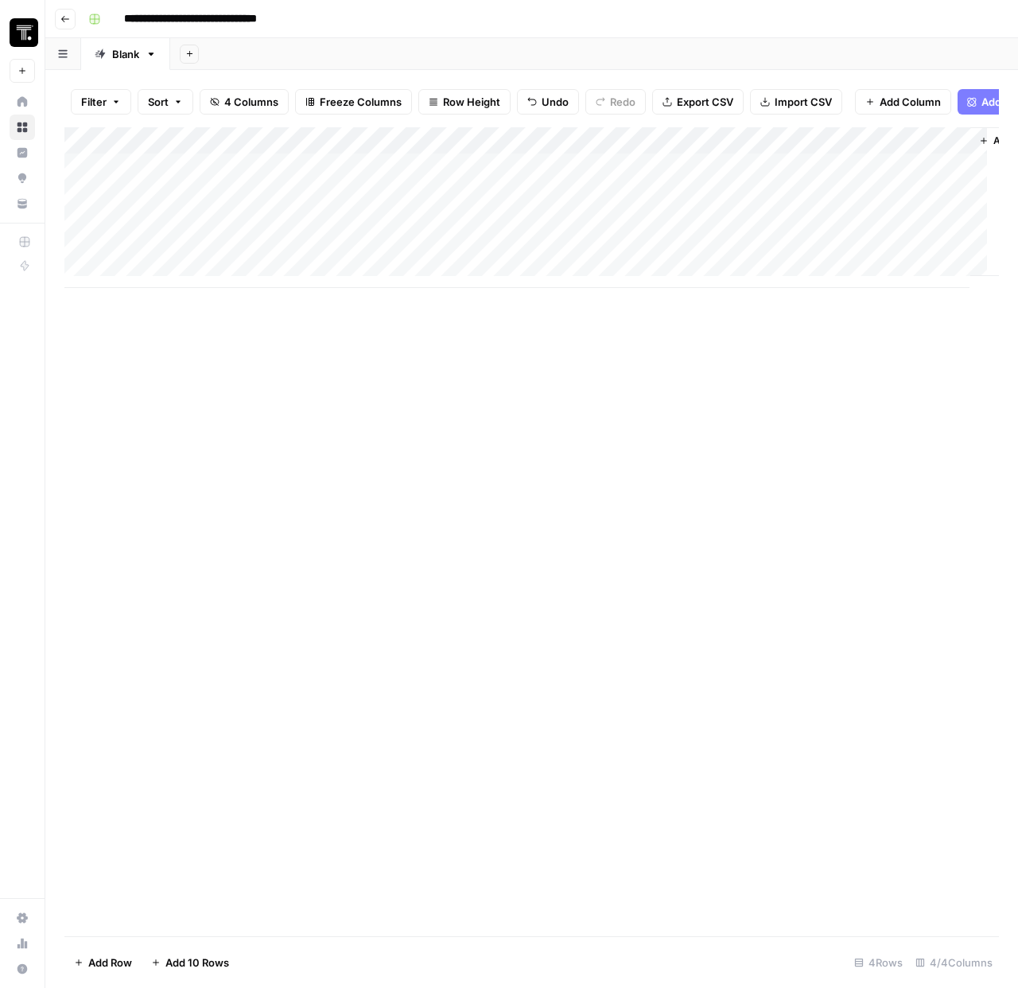
click at [405, 204] on div "Add Column" at bounding box center [531, 207] width 935 height 161
type textarea "**********"
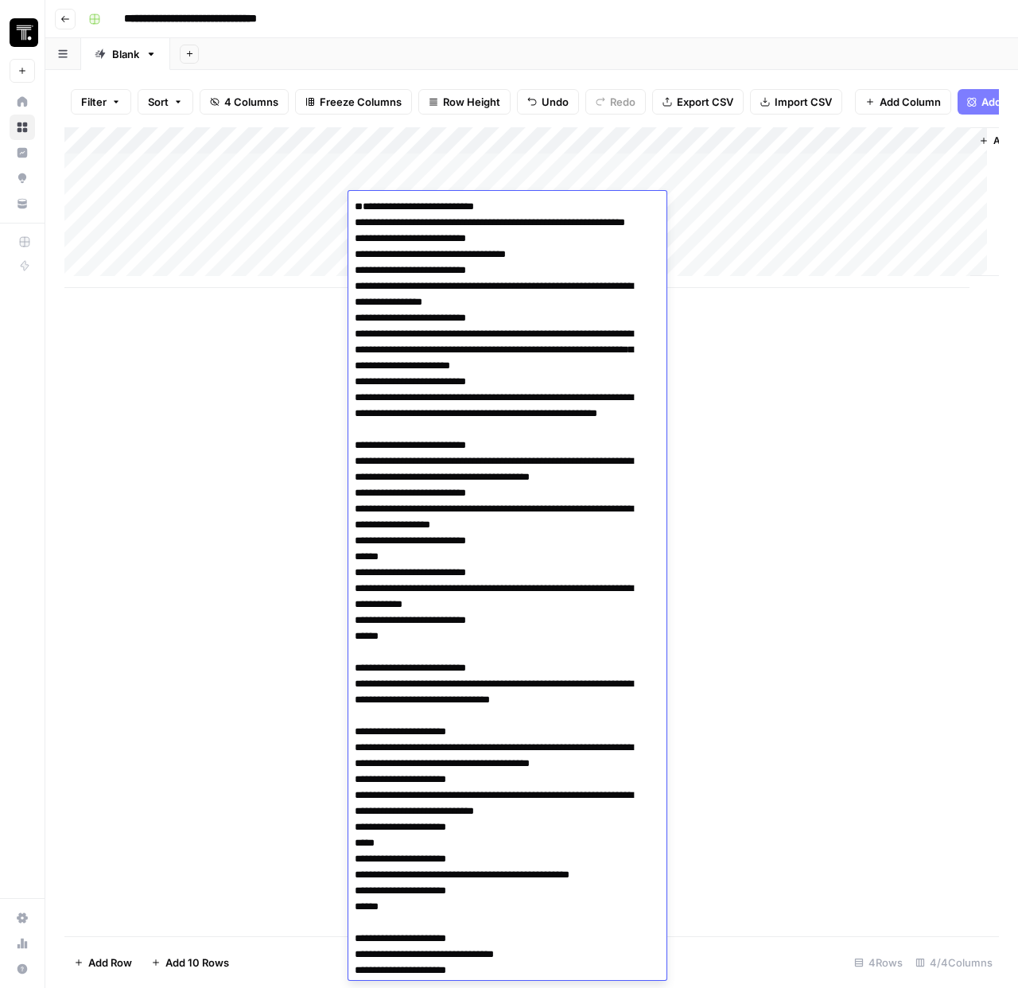
scroll to position [29500, 0]
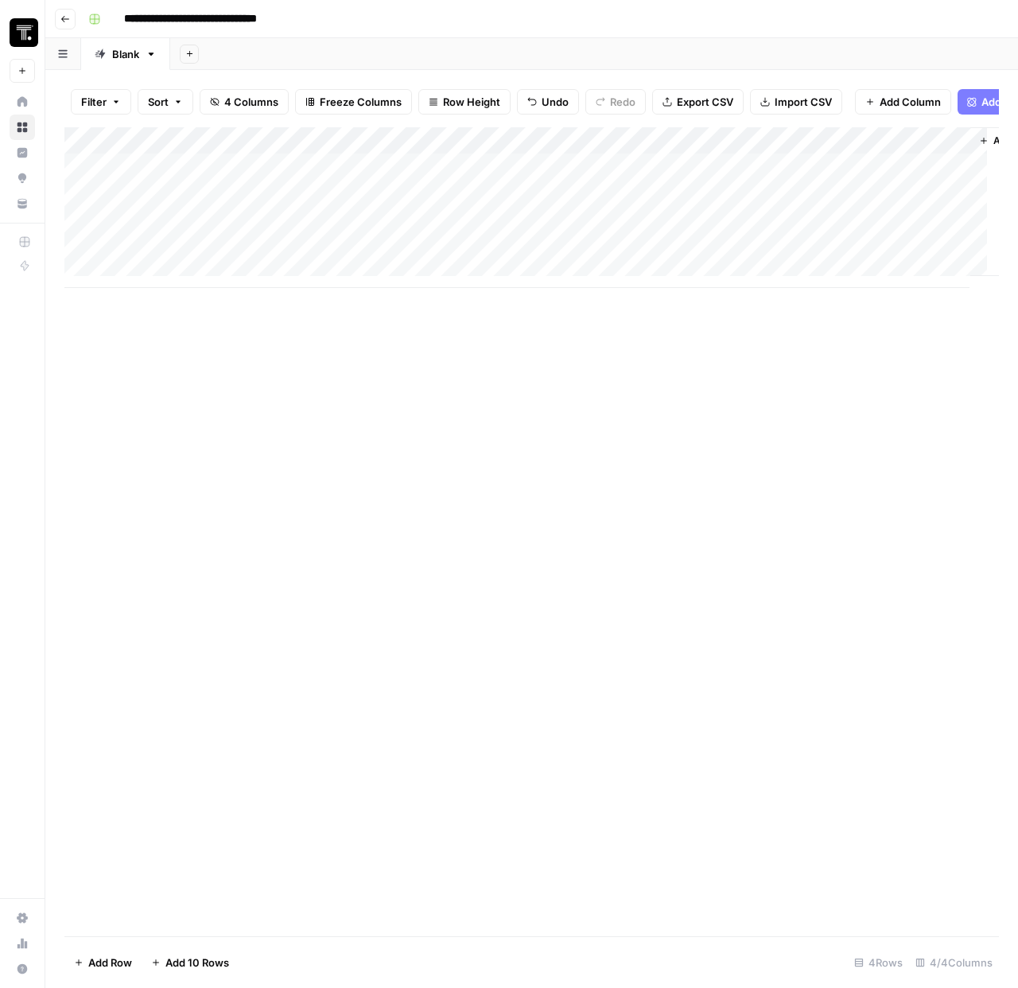
click at [782, 349] on div "Add Column" at bounding box center [531, 531] width 935 height 809
click at [701, 205] on div "Add Column" at bounding box center [531, 207] width 935 height 161
click at [842, 208] on div "Add Column" at bounding box center [531, 207] width 935 height 161
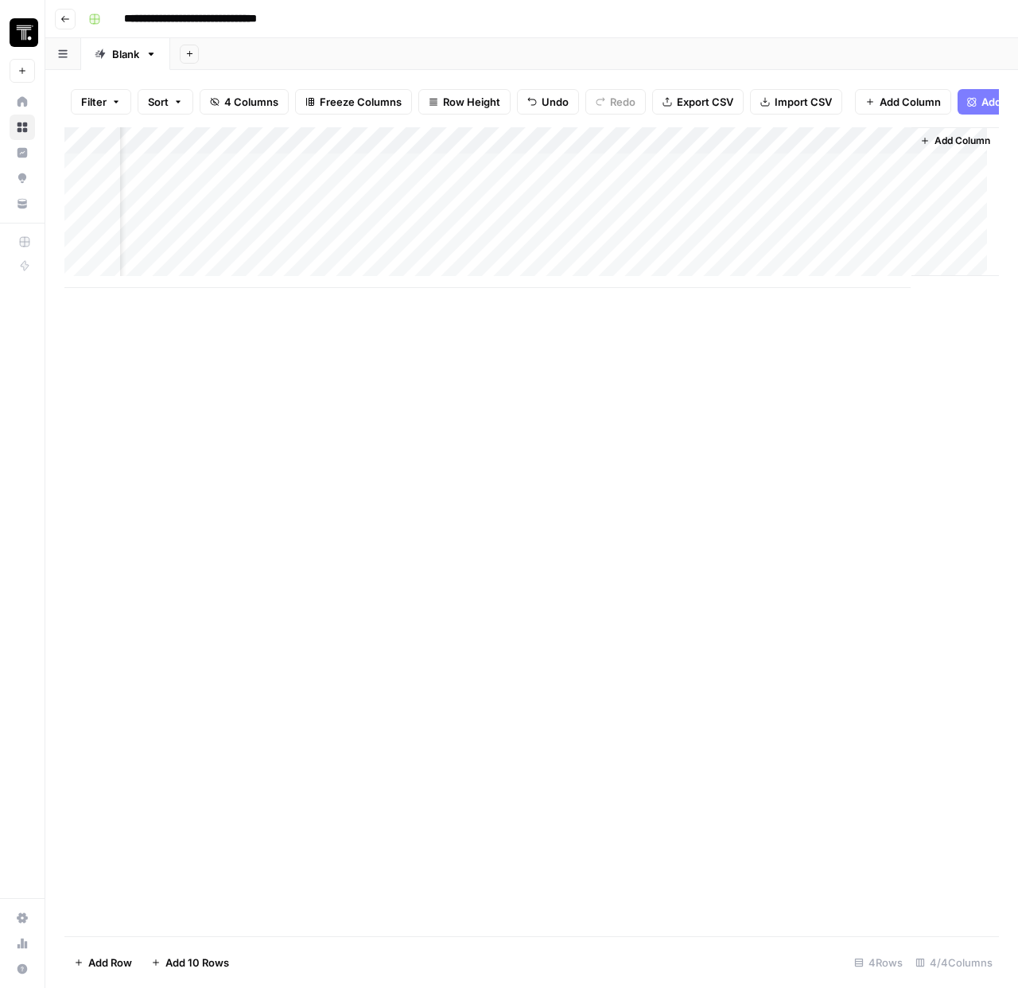
click at [831, 256] on div "Add Column" at bounding box center [531, 207] width 935 height 161
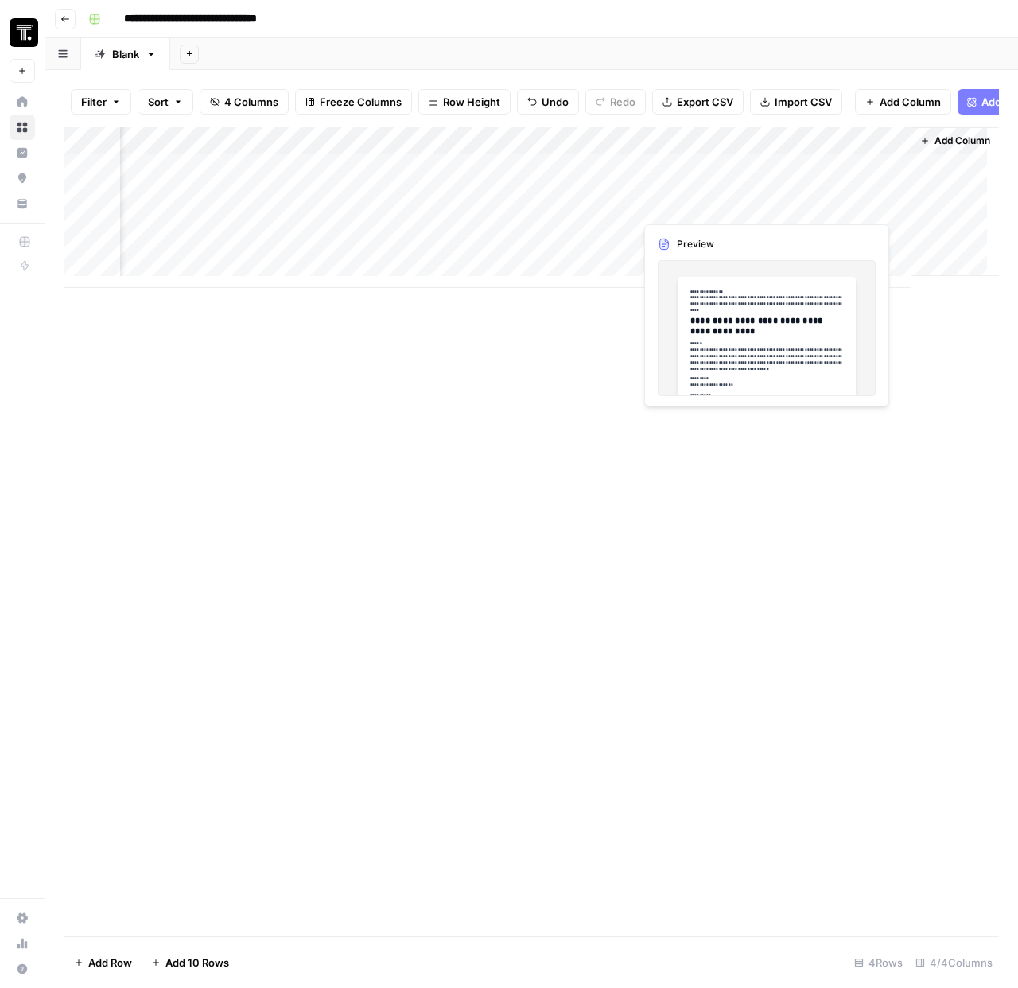
click at [828, 207] on div "Add Column" at bounding box center [531, 207] width 935 height 161
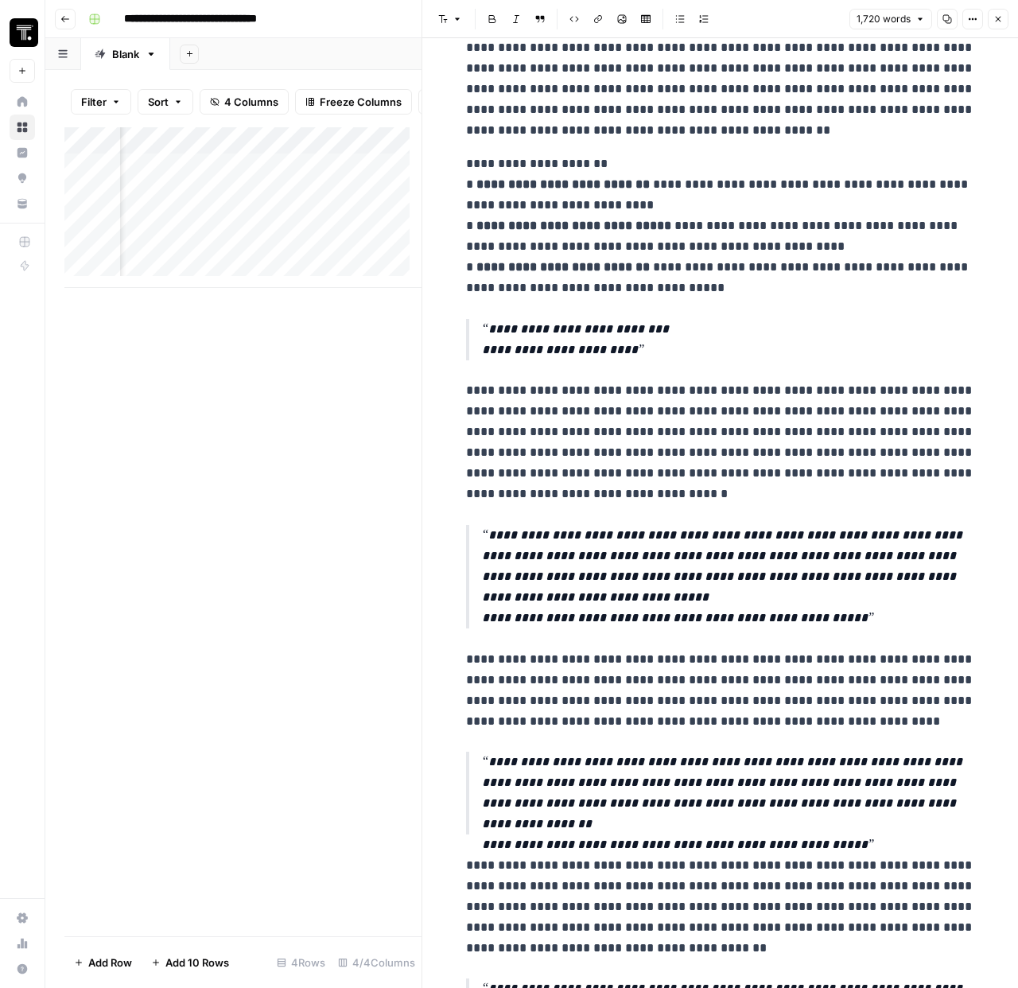
scroll to position [2965, 0]
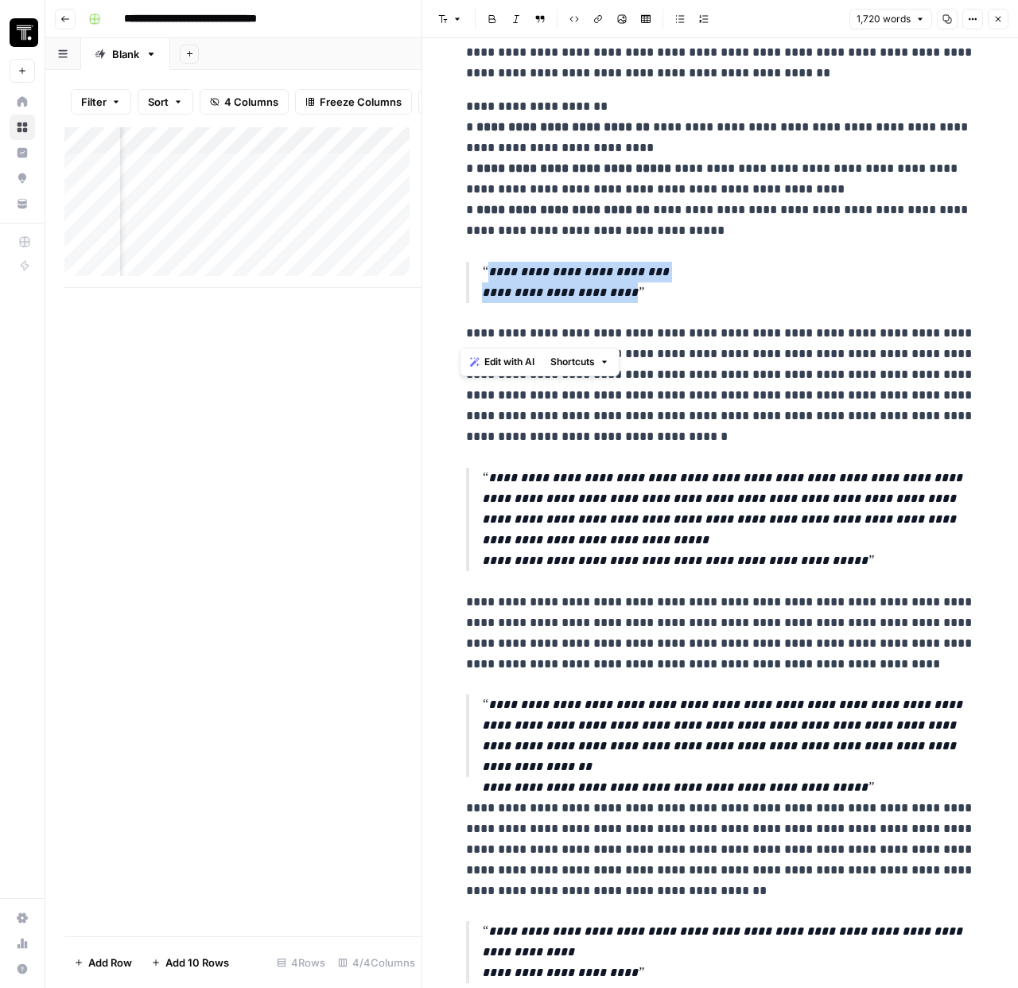
drag, startPoint x: 648, startPoint y: 306, endPoint x: 476, endPoint y: 259, distance: 178.0
click at [673, 267] on p "**********" at bounding box center [728, 282] width 493 height 41
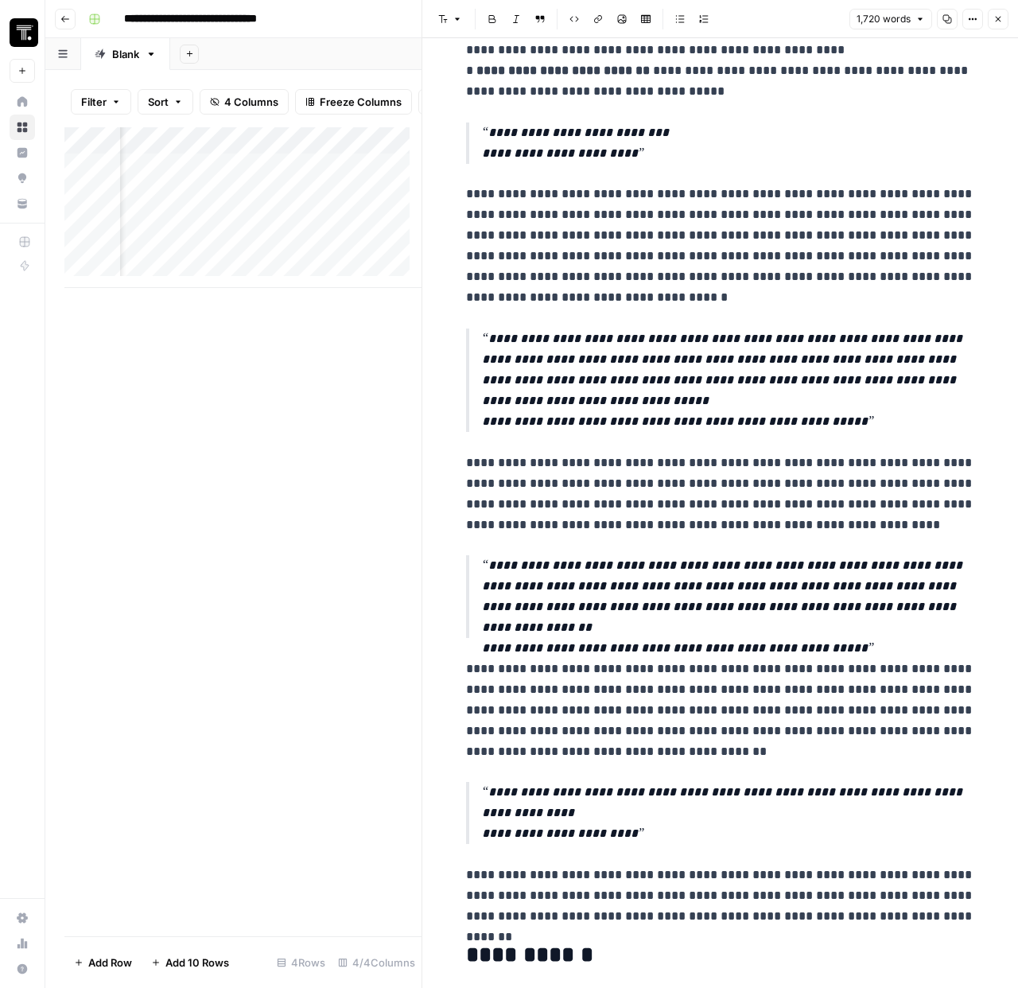
scroll to position [2981, 0]
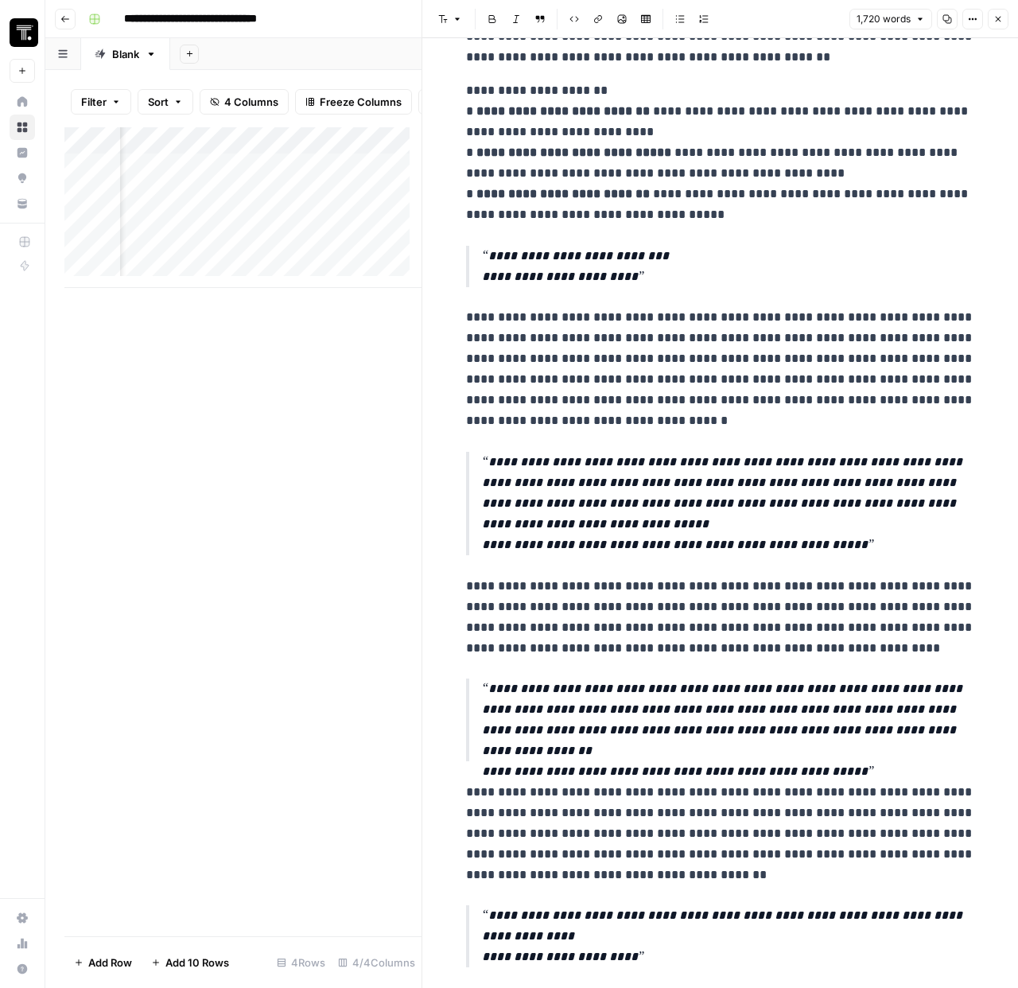
click at [1003, 14] on button "Close" at bounding box center [998, 19] width 21 height 21
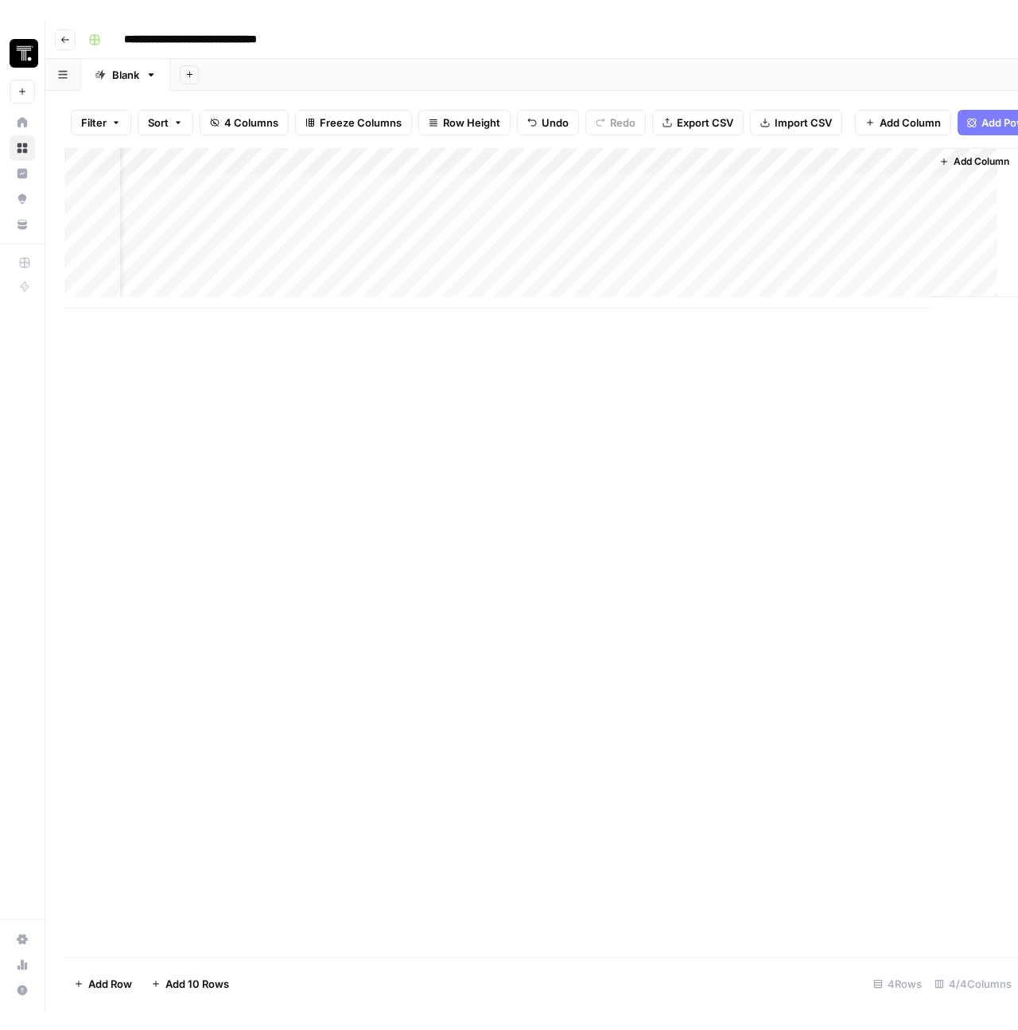
scroll to position [0, 53]
